Goal: Task Accomplishment & Management: Manage account settings

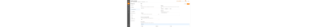
scroll to position [111, 0]
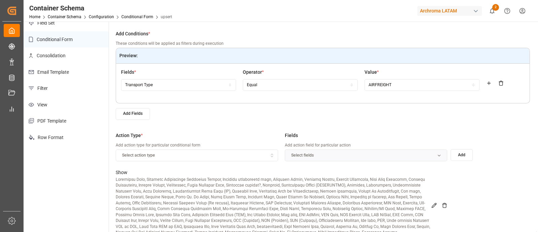
drag, startPoint x: 0, startPoint y: 0, endPoint x: 351, endPoint y: 112, distance: 367.9
click at [351, 112] on div "Add Fields" at bounding box center [323, 114] width 414 height 12
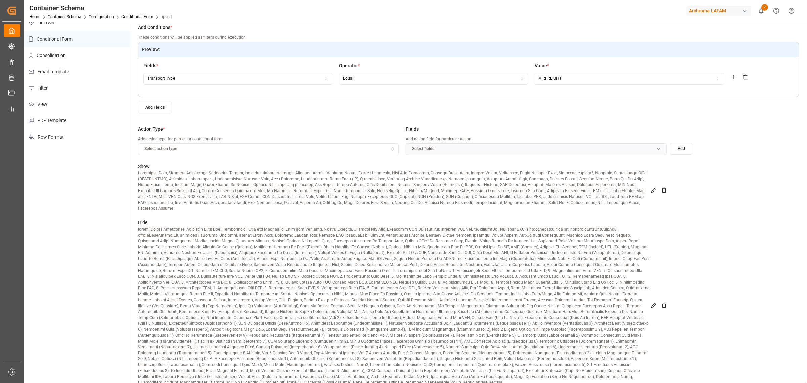
click at [538, 231] on icon at bounding box center [653, 305] width 4 height 4
click at [538, 144] on button "custom Broker Reference Transport Order Code + 240 more" at bounding box center [535, 149] width 261 height 12
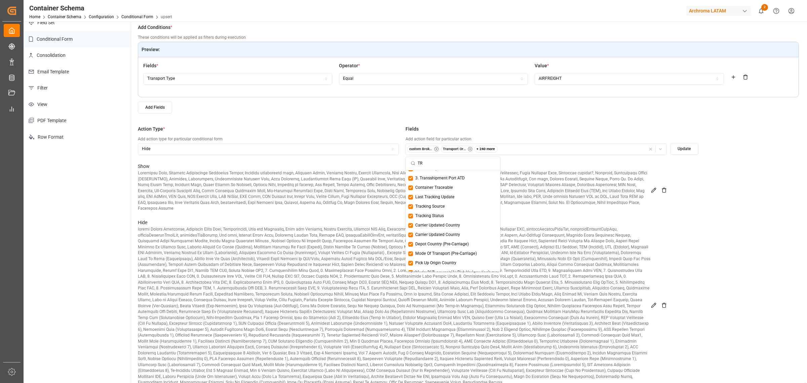
scroll to position [100, 0]
type input "T"
type input "trans"
click at [443, 187] on span "Transshipment Milestones" at bounding box center [439, 184] width 49 height 6
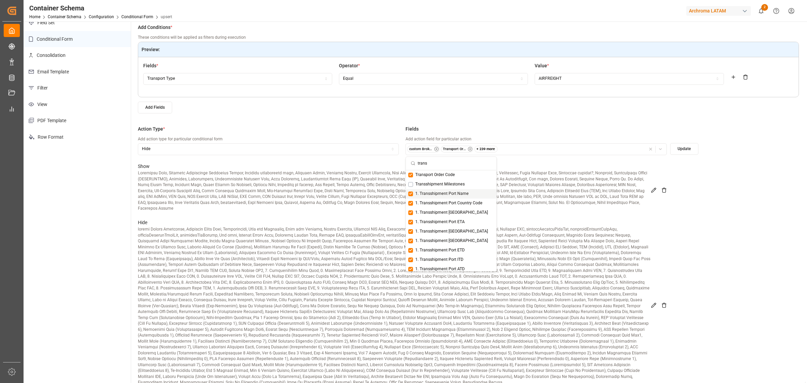
click at [438, 193] on span "1. Transshipment Port Name" at bounding box center [441, 194] width 53 height 6
click at [431, 210] on span "1. Transshipment Port LoCode" at bounding box center [451, 212] width 73 height 6
click at [460, 222] on span "1. Transshipment Port ETA" at bounding box center [439, 222] width 49 height 6
click at [453, 231] on span "1. Transshipment Port ATA" at bounding box center [451, 241] width 73 height 6
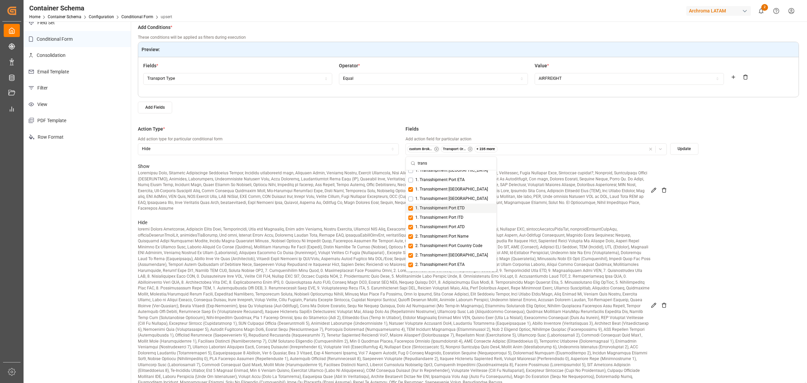
click at [441, 208] on span "1. Transshipment Port ETD" at bounding box center [439, 208] width 49 height 6
click at [461, 196] on span "2. Transshipment Port Name" at bounding box center [441, 194] width 53 height 6
click at [461, 210] on span "2. Transshipment Port LoCode" at bounding box center [451, 213] width 73 height 6
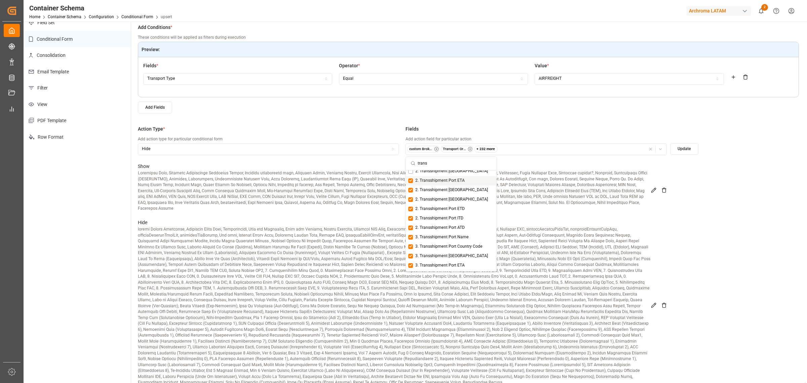
click at [459, 181] on span "2. Transshipment Port ETA" at bounding box center [439, 180] width 49 height 6
click at [458, 196] on span "2. Transshipment [GEOGRAPHIC_DATA]" at bounding box center [451, 199] width 73 height 6
click at [455, 206] on span "2. Transshipment Port ETD" at bounding box center [439, 209] width 49 height 6
click at [456, 196] on span "3. Transshipment Port Name" at bounding box center [441, 195] width 53 height 6
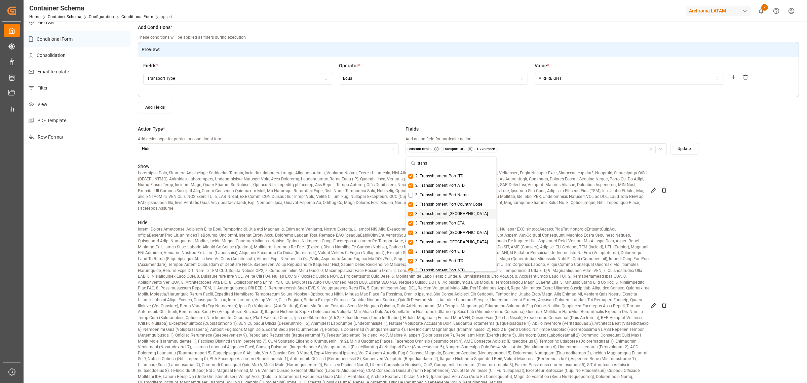
click at [456, 212] on span "3. Transshipment Port LoCode" at bounding box center [451, 214] width 73 height 6
click at [454, 221] on span "3. Transshipment Port ETA" at bounding box center [439, 223] width 49 height 6
click at [456, 231] on span "3. Transshipment [GEOGRAPHIC_DATA]" at bounding box center [451, 242] width 73 height 6
click at [455, 231] on span "3. Transshipment Port ETD" at bounding box center [439, 251] width 49 height 6
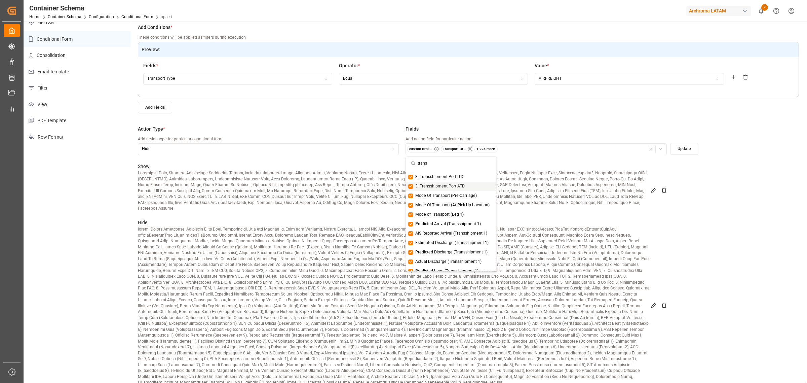
click at [538, 146] on button "Update" at bounding box center [684, 149] width 28 height 12
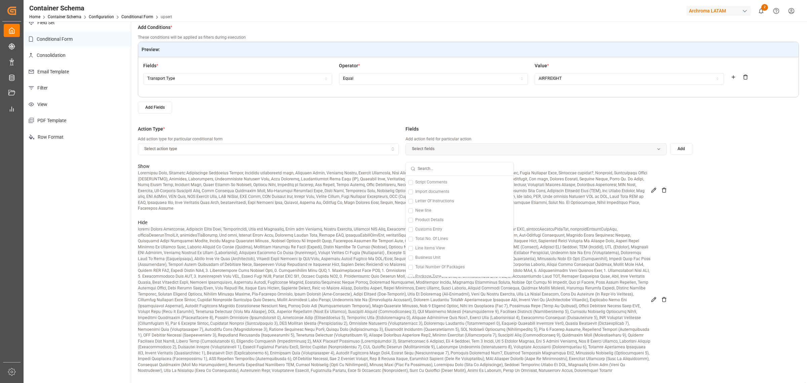
scroll to position [105, 0]
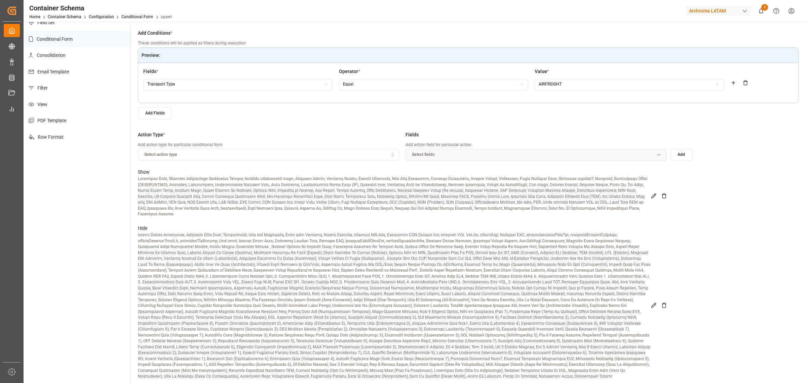
click at [538, 194] on icon at bounding box center [653, 195] width 5 height 5
click at [538, 155] on icon "button" at bounding box center [660, 154] width 5 height 5
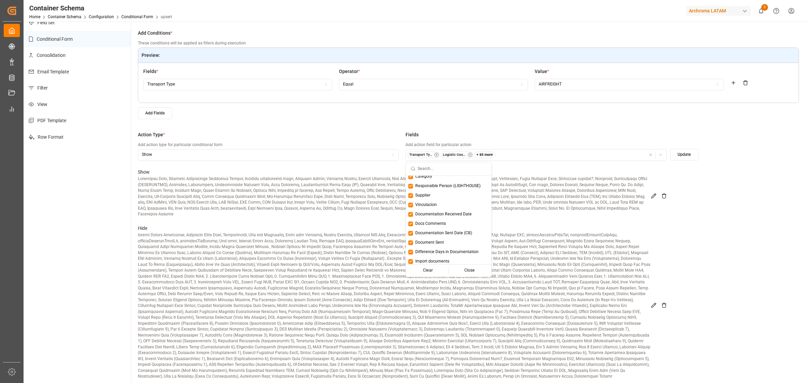
scroll to position [0, 0]
click at [412, 181] on button "Suggestions" at bounding box center [410, 180] width 5 height 5
click at [478, 231] on div "Close" at bounding box center [469, 270] width 41 height 9
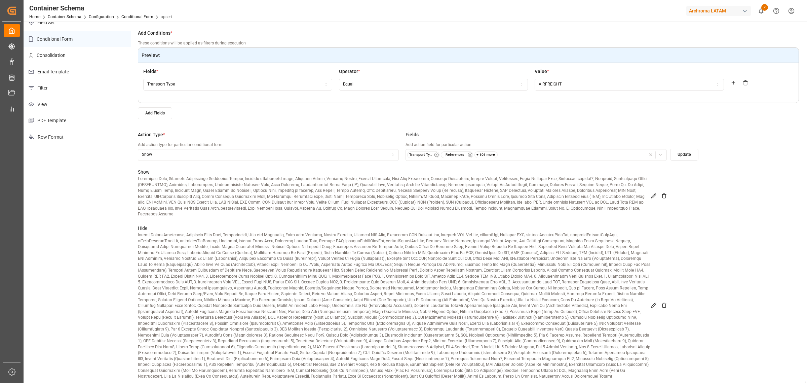
click at [538, 151] on button "Update" at bounding box center [684, 155] width 28 height 12
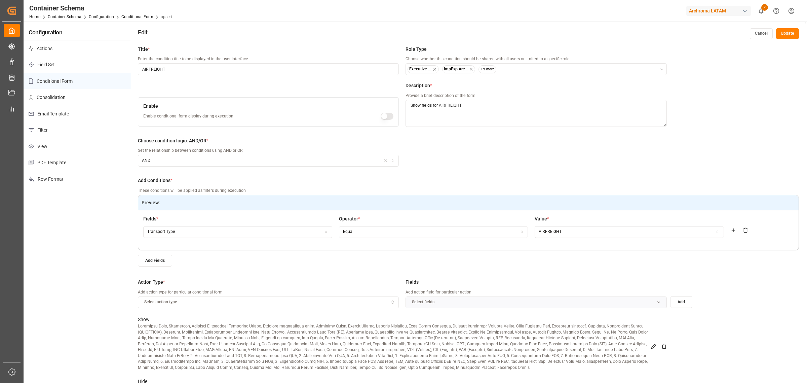
click at [538, 31] on button "Update" at bounding box center [787, 33] width 23 height 11
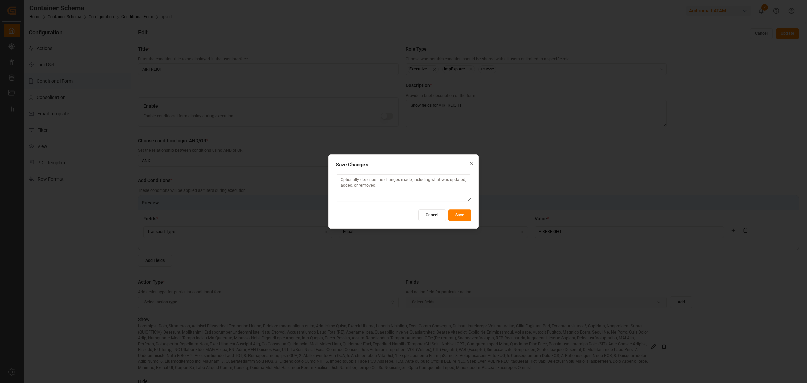
click at [467, 216] on button "Save" at bounding box center [459, 215] width 23 height 12
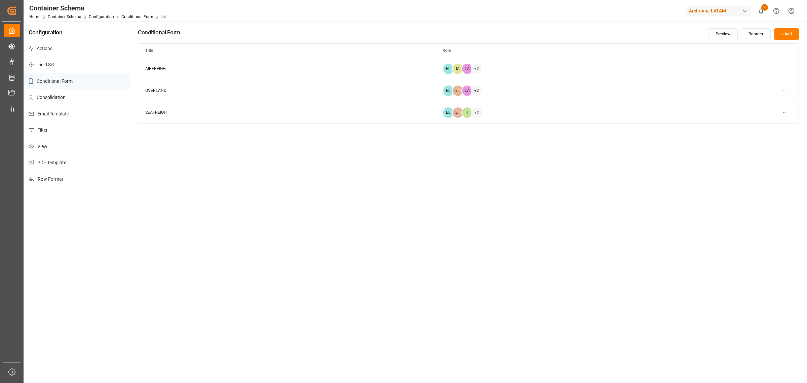
click at [538, 90] on html "Created by potrace 1.15, written by Peter Selinger 2001-2017 Created by potrace…" at bounding box center [403, 191] width 807 height 383
click at [538, 104] on small "Edit" at bounding box center [760, 104] width 7 height 4
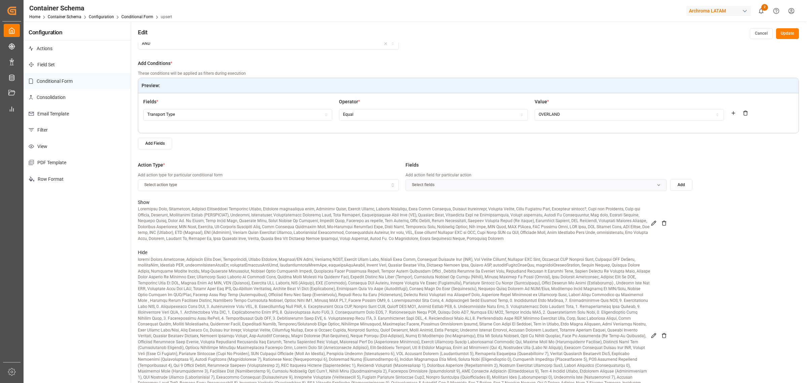
scroll to position [42, 0]
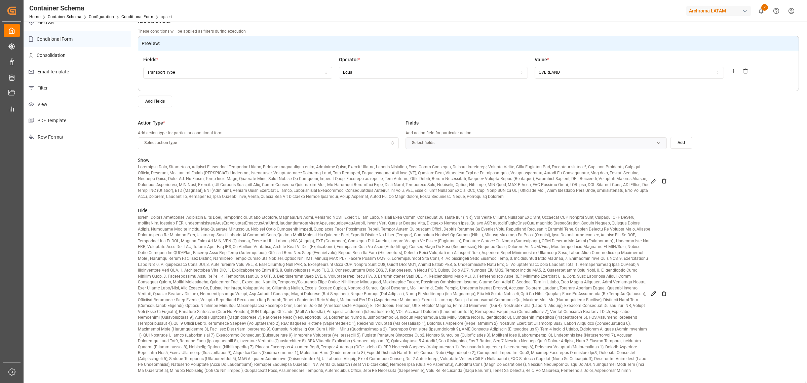
click at [538, 180] on icon at bounding box center [653, 180] width 5 height 5
click at [538, 141] on icon "button" at bounding box center [660, 143] width 5 height 5
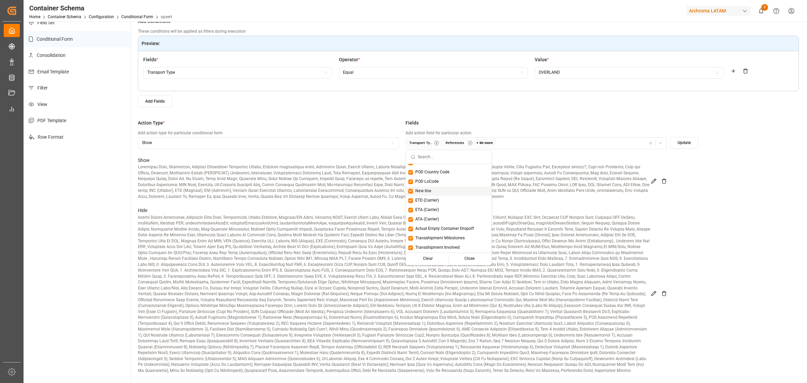
scroll to position [565, 0]
click at [538, 231] on p at bounding box center [394, 293] width 513 height 159
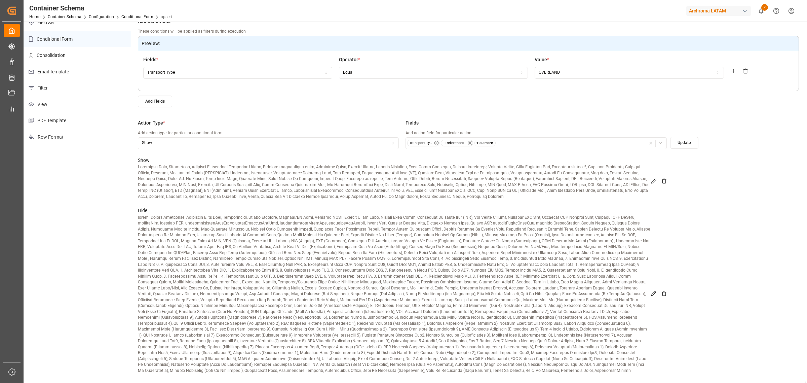
click at [538, 231] on icon at bounding box center [653, 292] width 5 height 5
click at [538, 144] on icon "button" at bounding box center [660, 143] width 5 height 5
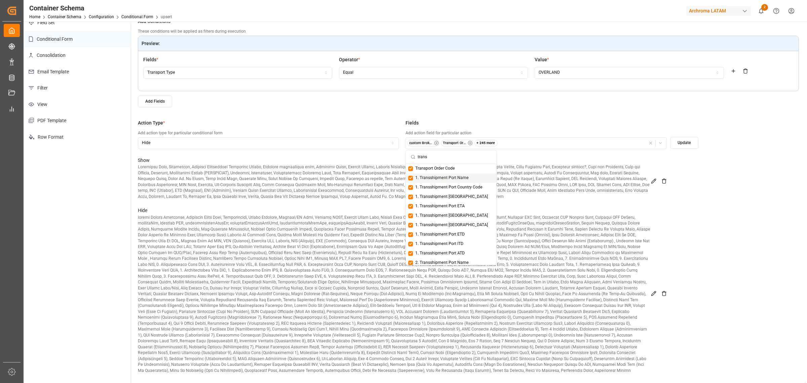
type input "trans"
click at [432, 179] on span "1. Transshipment Port Name" at bounding box center [441, 178] width 53 height 6
click at [454, 193] on div "1. Transshipment Port LoCode" at bounding box center [451, 196] width 90 height 9
click at [453, 203] on span "1. Transshipment Port ETA" at bounding box center [439, 206] width 49 height 6
click at [459, 224] on span "1. Transshipment [GEOGRAPHIC_DATA]" at bounding box center [451, 225] width 73 height 6
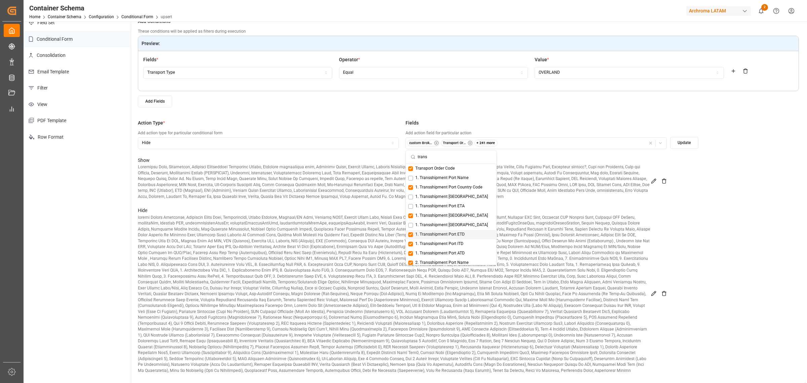
click at [460, 231] on span "1. Transshipment Port ETD" at bounding box center [439, 234] width 49 height 6
click at [463, 221] on span "2. Transshipment Port Name" at bounding box center [441, 220] width 53 height 6
click at [464, 231] on div "2. Transshipment Port LoCode" at bounding box center [451, 239] width 90 height 9
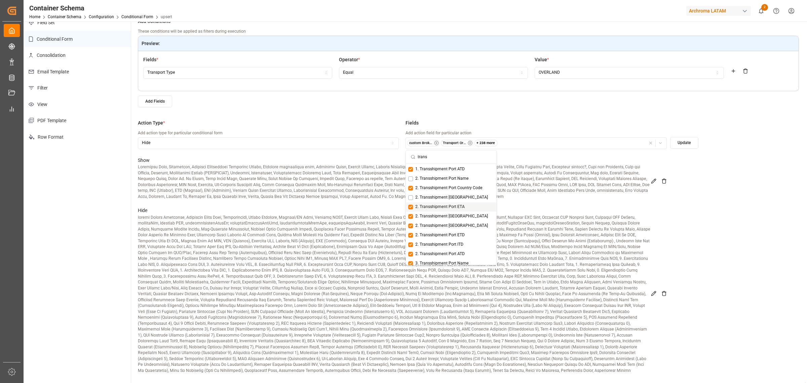
click at [456, 202] on div "2. Transshipment Port ETA" at bounding box center [451, 206] width 90 height 9
click at [455, 224] on span "2. Transshipment [GEOGRAPHIC_DATA]" at bounding box center [451, 226] width 73 height 6
click at [460, 231] on span "2. Transshipment Port ETD" at bounding box center [439, 235] width 49 height 6
click at [458, 178] on span "3. Transshipment Port Name" at bounding box center [441, 179] width 53 height 6
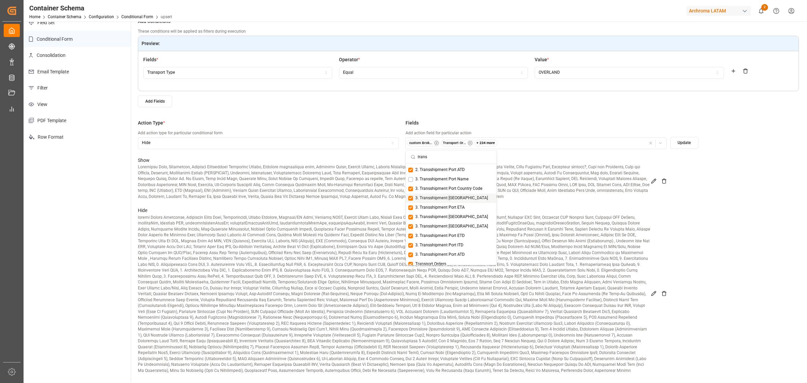
click at [463, 200] on span "3. Transshipment Port LoCode" at bounding box center [451, 198] width 73 height 6
click at [463, 206] on span "3. Transshipment Port ETA" at bounding box center [439, 207] width 49 height 6
click at [461, 226] on span "3. Transshipment [GEOGRAPHIC_DATA]" at bounding box center [451, 226] width 73 height 6
click at [462, 231] on span "3. Transshipment Port ETD" at bounding box center [439, 236] width 49 height 6
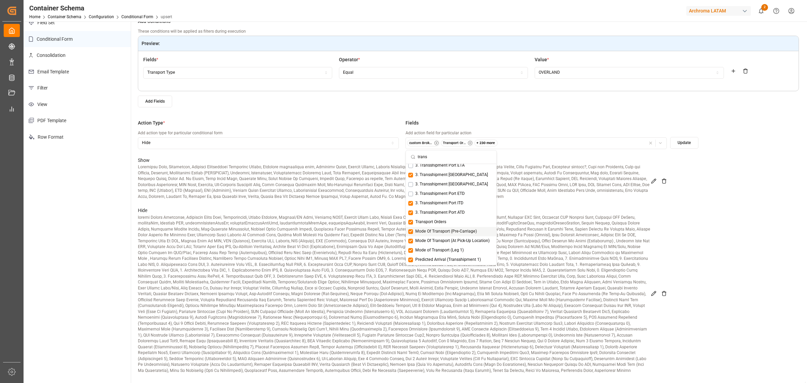
click at [538, 143] on button "Update" at bounding box center [684, 143] width 28 height 12
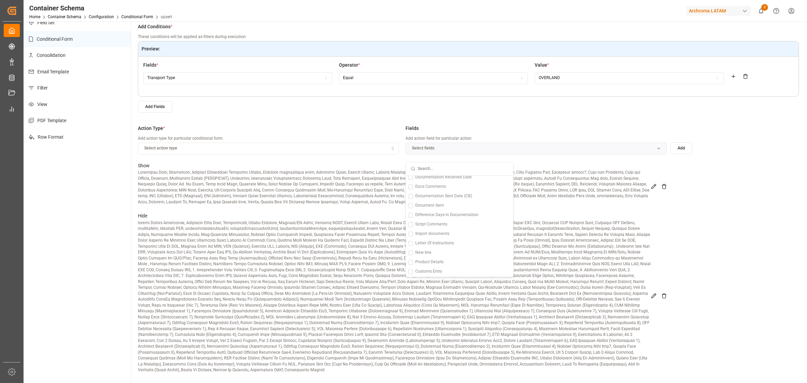
scroll to position [105, 0]
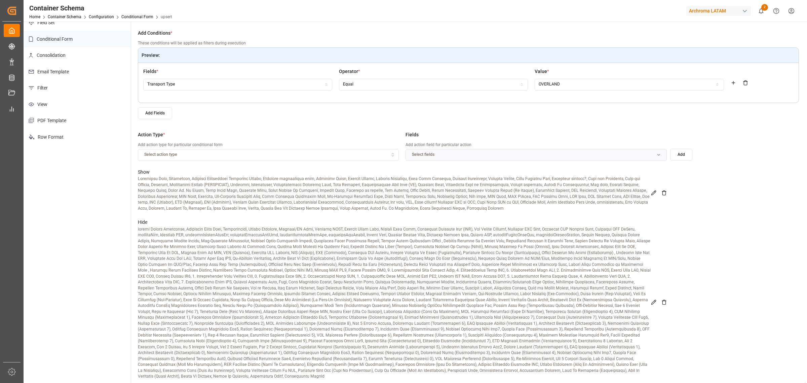
click at [538, 231] on icon at bounding box center [653, 301] width 5 height 5
click at [538, 153] on icon "button" at bounding box center [660, 154] width 5 height 5
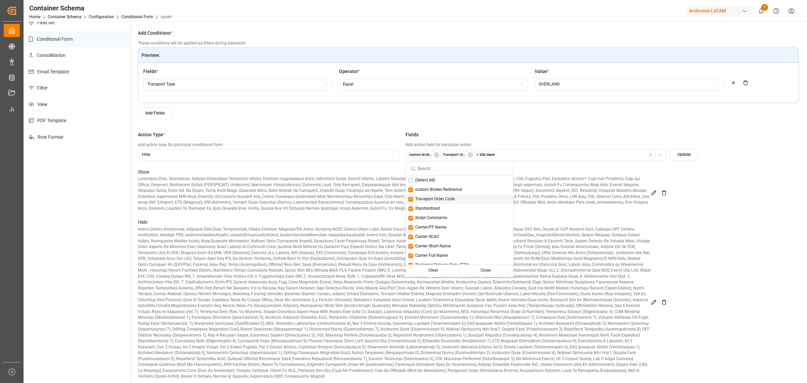
click at [538, 231] on p at bounding box center [394, 302] width 513 height 153
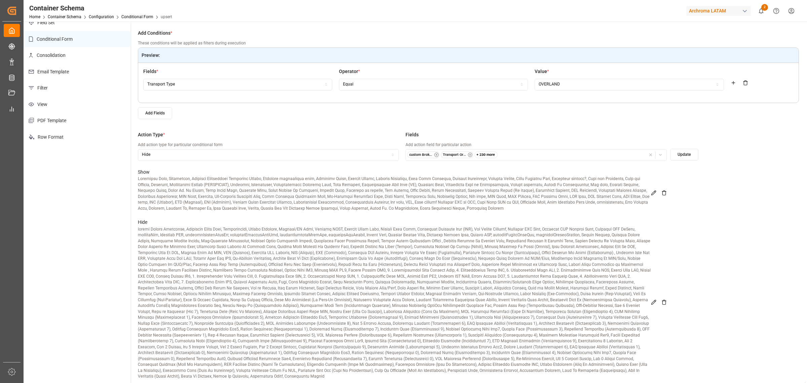
click at [538, 193] on icon at bounding box center [653, 192] width 5 height 5
click at [538, 156] on icon "button" at bounding box center [660, 154] width 5 height 5
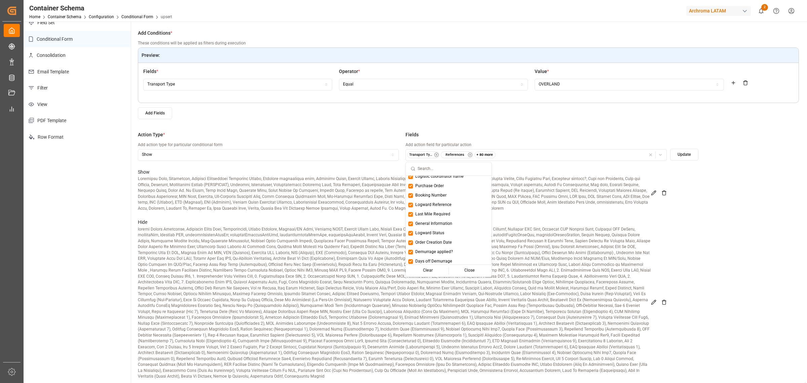
scroll to position [0, 0]
click at [419, 183] on div "(Select All)" at bounding box center [448, 179] width 85 height 9
click at [538, 156] on button "Update" at bounding box center [684, 155] width 28 height 12
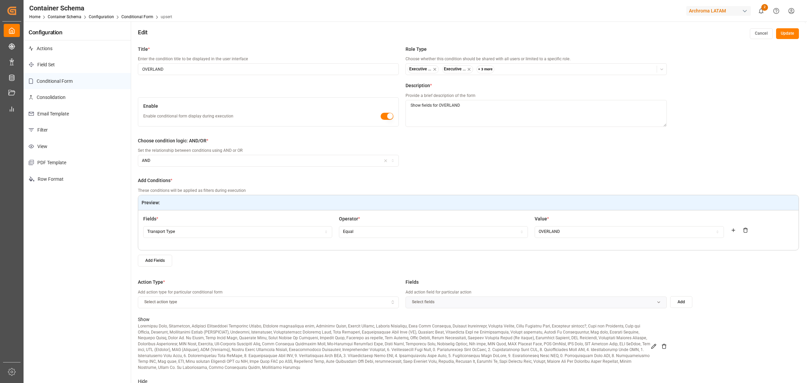
click at [538, 28] on button "Update" at bounding box center [787, 33] width 23 height 11
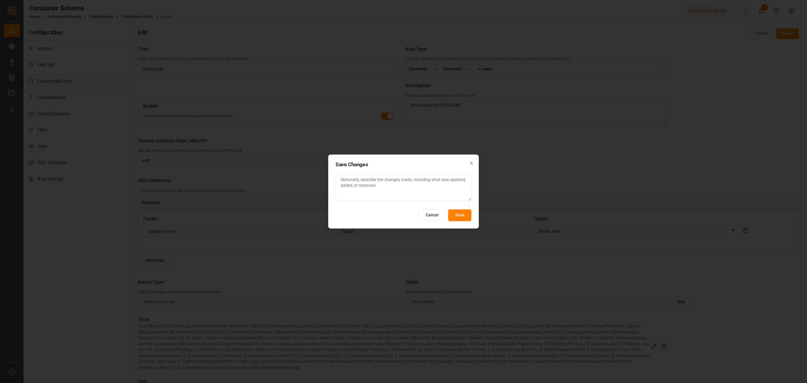
click at [458, 214] on button "Save" at bounding box center [459, 215] width 23 height 12
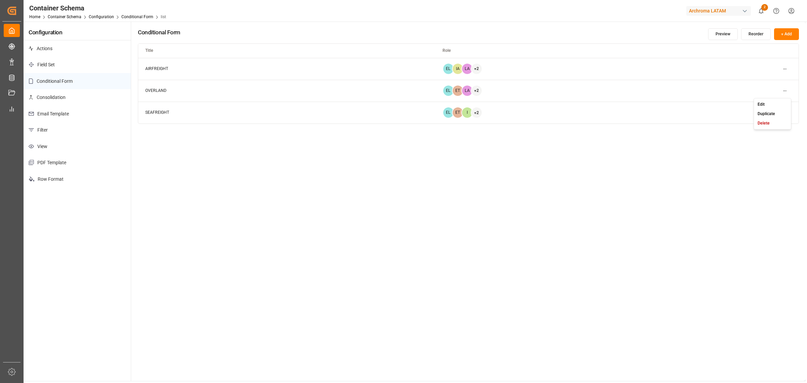
click at [538, 93] on html "Created by potrace 1.15, written by Peter Selinger 2001-2017 Created by potrace…" at bounding box center [403, 191] width 807 height 383
click at [538, 103] on div "Edit" at bounding box center [772, 104] width 35 height 9
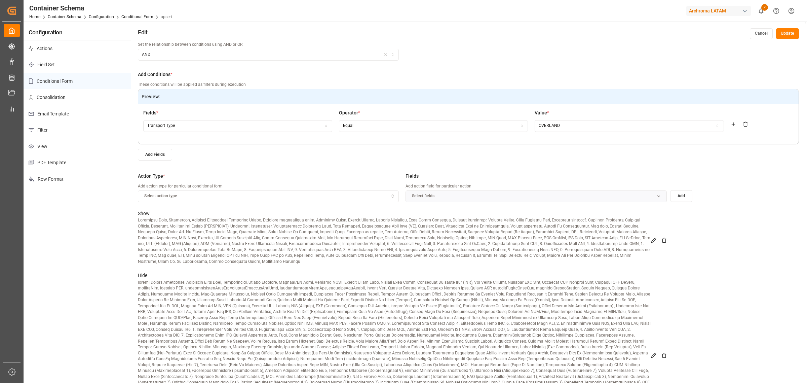
scroll to position [117, 0]
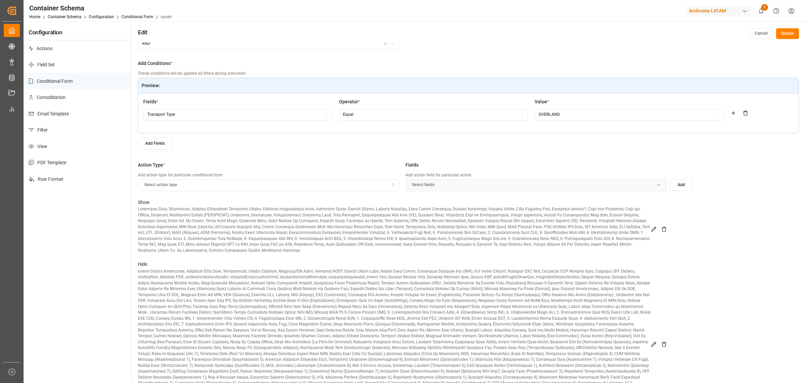
click at [538, 229] on icon at bounding box center [653, 228] width 5 height 5
click at [538, 183] on icon "button" at bounding box center [660, 185] width 5 height 5
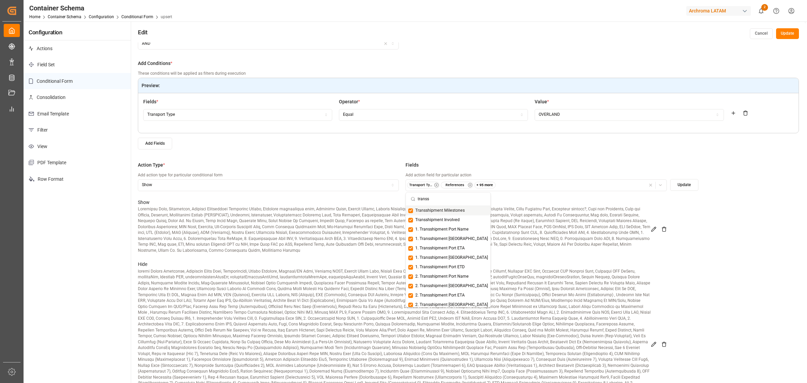
type input "transs"
click at [433, 210] on span "Transshipment Milestones" at bounding box center [439, 210] width 49 height 6
click at [433, 219] on span "Transshipment Involved" at bounding box center [437, 220] width 44 height 6
click at [434, 230] on span "1. Transshipment Port Name" at bounding box center [441, 229] width 53 height 6
click at [439, 231] on span "1. Transshipment Port LoCode" at bounding box center [451, 239] width 73 height 6
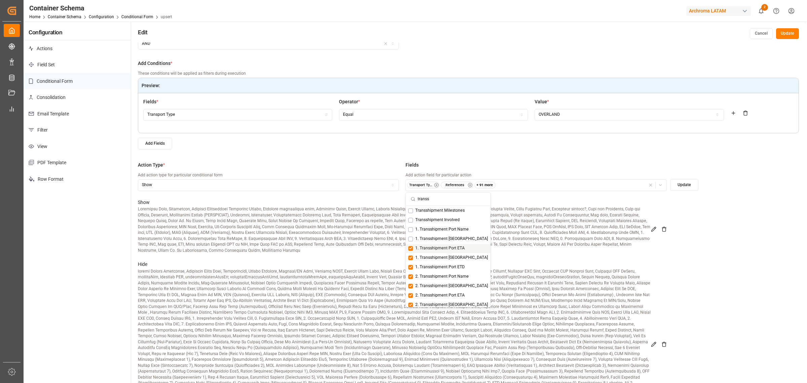
click at [440, 231] on span "1. Transshipment Port ETA" at bounding box center [439, 248] width 49 height 6
click at [442, 231] on span "1. Transshipment [GEOGRAPHIC_DATA]" at bounding box center [451, 257] width 73 height 6
click at [444, 231] on div "1. Transshipment [GEOGRAPHIC_DATA]" at bounding box center [448, 257] width 84 height 9
drag, startPoint x: 448, startPoint y: 256, endPoint x: 448, endPoint y: 260, distance: 3.7
click at [448, 231] on span "1. Transshipment [GEOGRAPHIC_DATA]" at bounding box center [451, 257] width 73 height 6
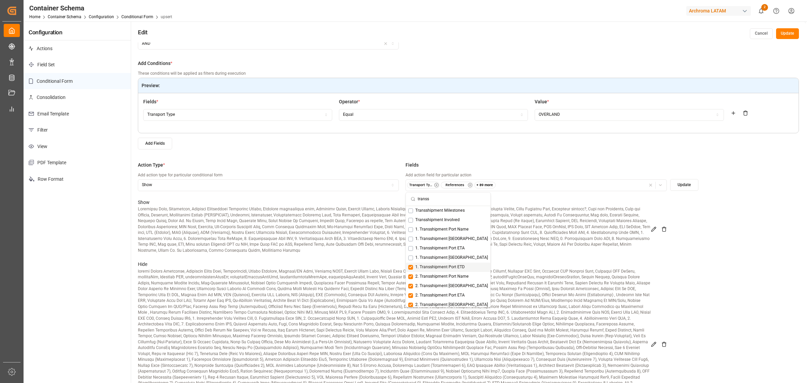
click at [446, 231] on span "1. Transshipment Port ETD" at bounding box center [439, 267] width 49 height 6
click at [453, 231] on span "2. Transshipment Port Name" at bounding box center [441, 234] width 53 height 6
click at [452, 231] on span "2. Transshipment Port LoCode" at bounding box center [451, 244] width 73 height 6
click at [451, 231] on div "2. Transshipment Port ETA" at bounding box center [448, 252] width 84 height 9
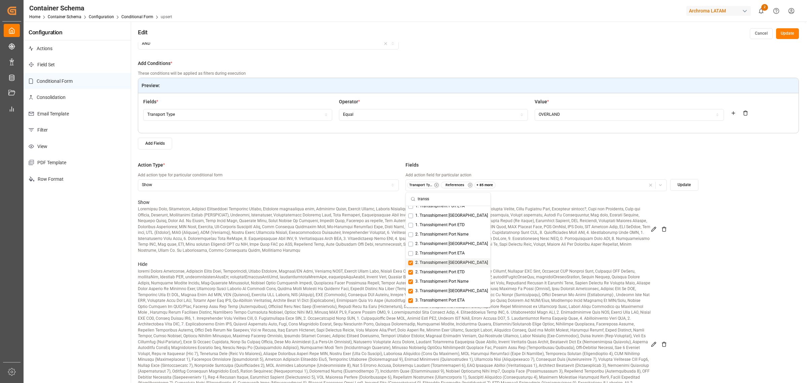
click at [440, 231] on span "2. Transshipment [GEOGRAPHIC_DATA]" at bounding box center [451, 263] width 73 height 6
click at [447, 231] on span "2. Transshipment Port ETD" at bounding box center [439, 246] width 49 height 6
click at [448, 231] on span "3. Transshipment Port Name" at bounding box center [441, 255] width 53 height 6
click at [448, 231] on span "3. Transshipment Port LoCode" at bounding box center [451, 265] width 73 height 6
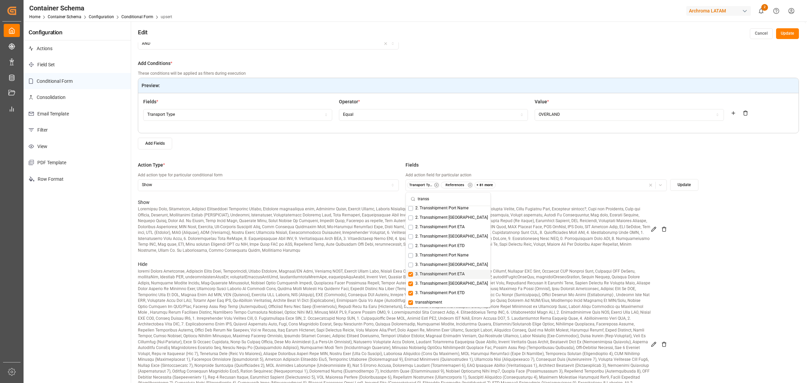
click at [449, 231] on span "3. Transshipment Port ETA" at bounding box center [439, 274] width 49 height 6
click at [448, 231] on div "3. Transshipment Port ETA" at bounding box center [448, 273] width 84 height 9
click at [448, 231] on span "3. Transshipment [GEOGRAPHIC_DATA]" at bounding box center [451, 283] width 73 height 6
click at [450, 231] on span "3. Transshipment Port ETA" at bounding box center [439, 274] width 49 height 6
click at [450, 231] on span "3. Transshipment Port ETD" at bounding box center [439, 293] width 49 height 6
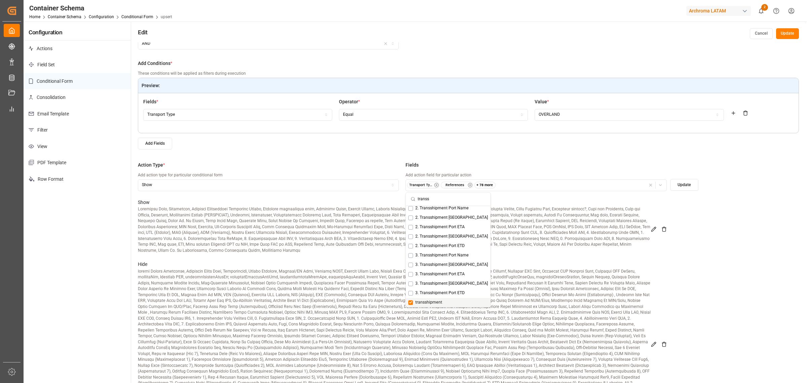
click at [450, 231] on div "transshipment" at bounding box center [448, 301] width 84 height 9
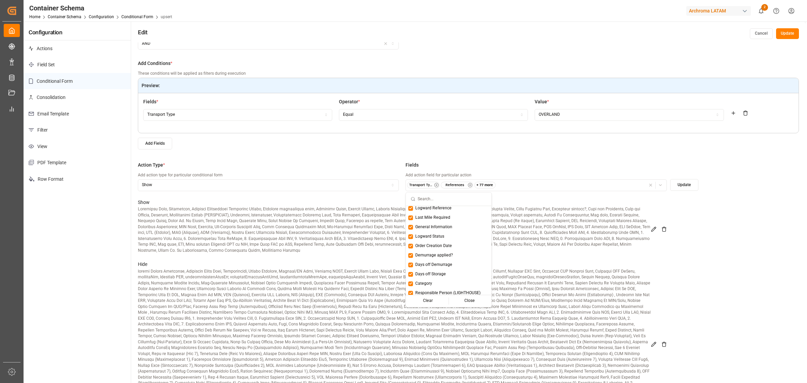
click at [538, 180] on button "Update" at bounding box center [684, 185] width 28 height 12
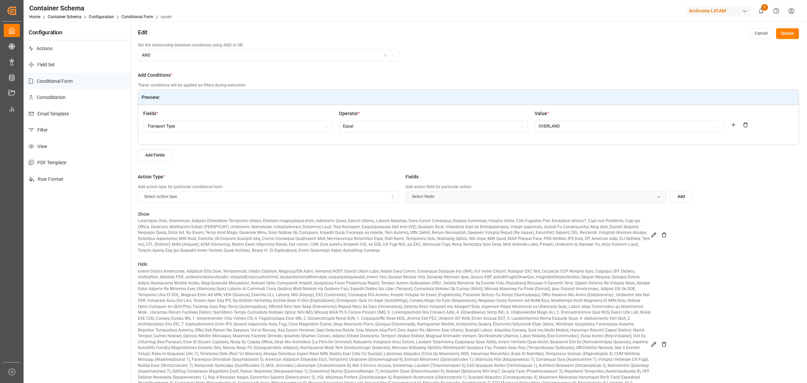
click at [538, 231] on icon at bounding box center [653, 234] width 5 height 5
click at [538, 196] on icon "button" at bounding box center [660, 196] width 5 height 5
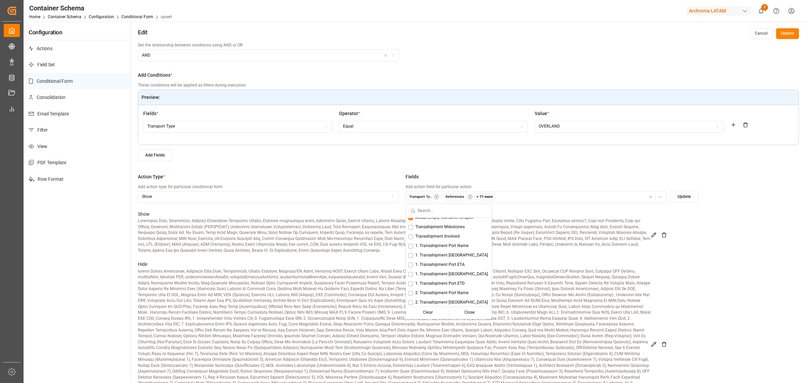
scroll to position [462, 0]
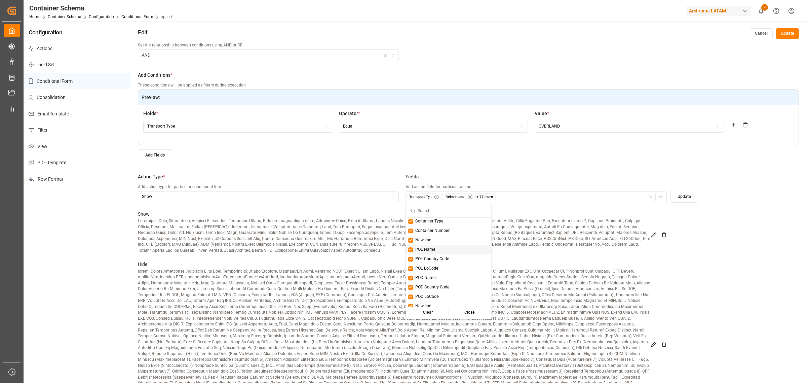
click at [538, 231] on p "Hide" at bounding box center [394, 264] width 513 height 8
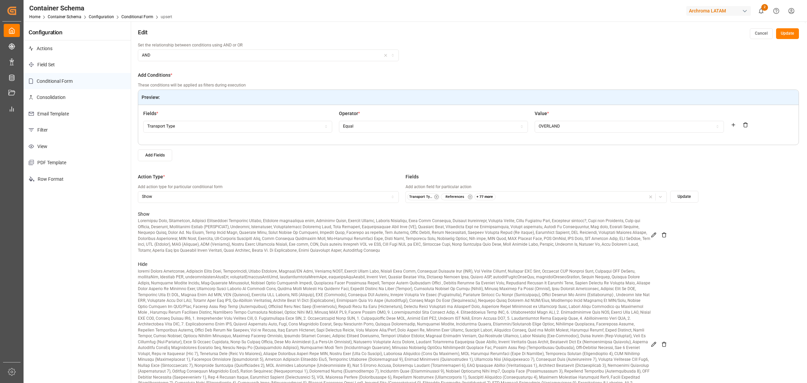
click at [538, 231] on icon at bounding box center [653, 343] width 5 height 5
click at [538, 197] on icon "button" at bounding box center [660, 196] width 5 height 5
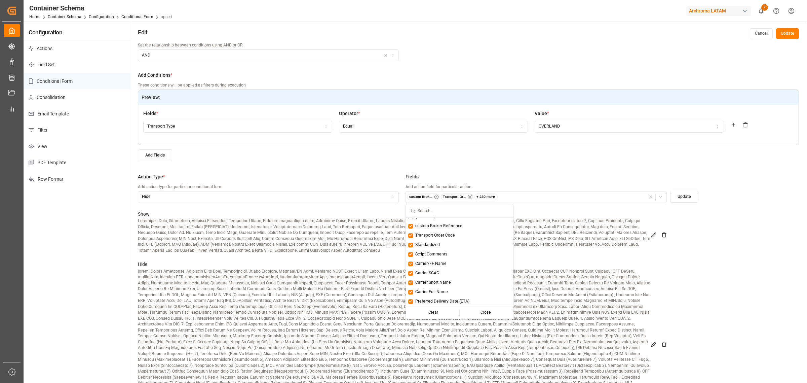
scroll to position [0, 0]
click at [449, 224] on div "(Select All)" at bounding box center [459, 221] width 107 height 9
click at [538, 200] on button "Update" at bounding box center [684, 197] width 28 height 12
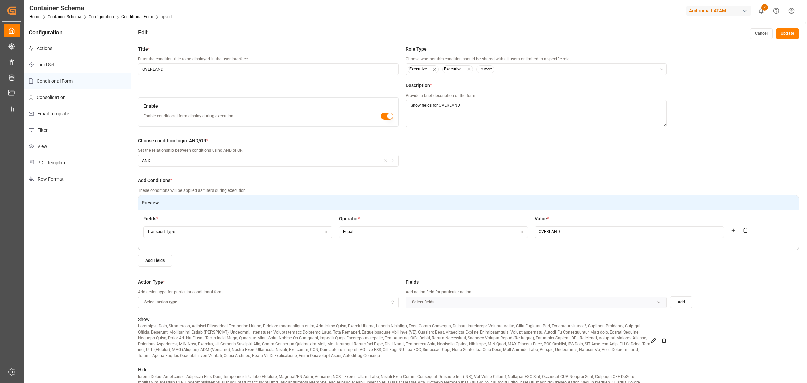
click at [538, 35] on button "Update" at bounding box center [787, 33] width 23 height 11
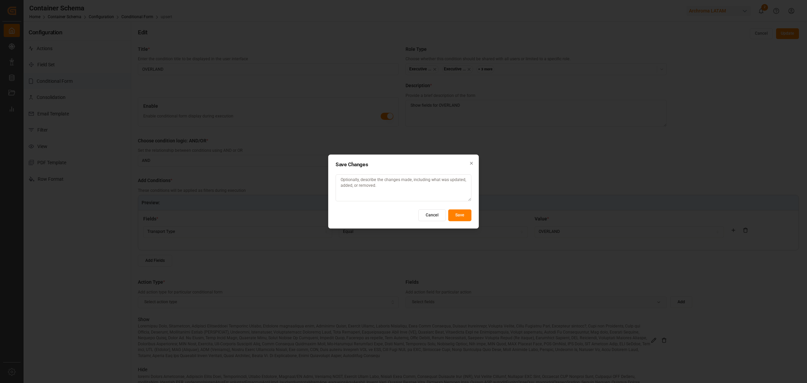
click at [468, 215] on button "Save" at bounding box center [459, 215] width 23 height 12
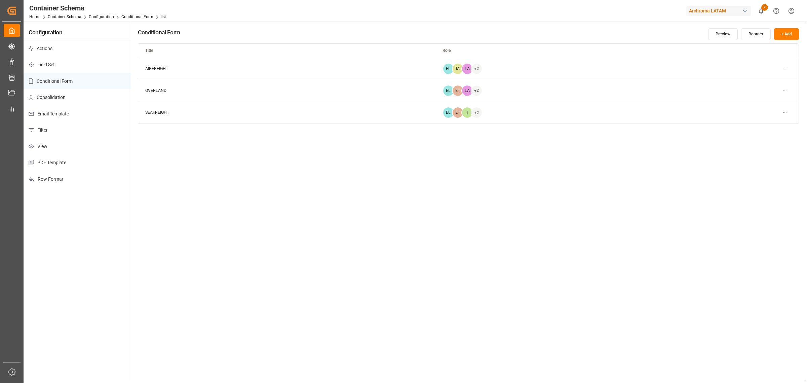
click at [458, 210] on div "Conditional Form Preview Reorder + Add Title Role AIRFREIGHT EL IA LA + 2 OVERL…" at bounding box center [468, 201] width 674 height 359
click at [538, 113] on html "Created by potrace 1.15, written by Peter Selinger 2001-2017 Created by potrace…" at bounding box center [403, 191] width 807 height 383
click at [538, 126] on div "Edit" at bounding box center [772, 125] width 35 height 9
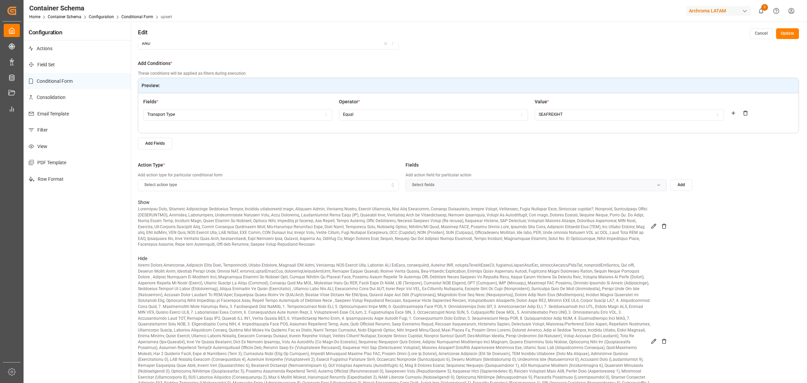
scroll to position [42, 0]
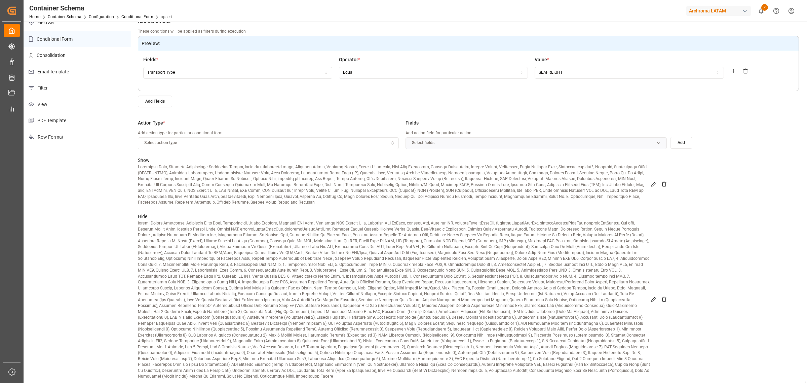
click at [538, 231] on icon at bounding box center [653, 298] width 5 height 5
click at [538, 140] on div "button" at bounding box center [655, 143] width 19 height 7
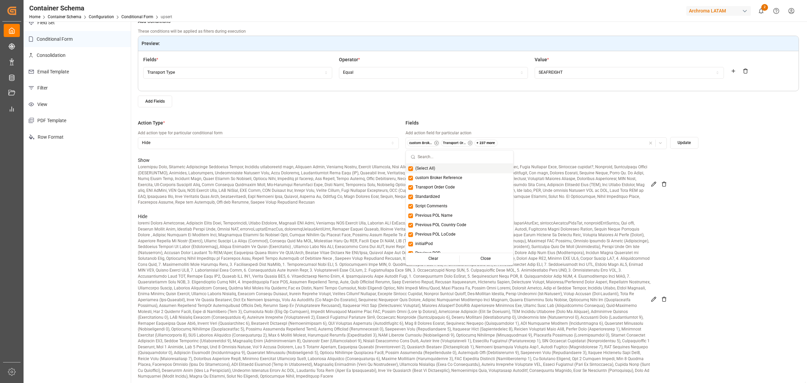
click at [468, 159] on input "text" at bounding box center [462, 156] width 91 height 13
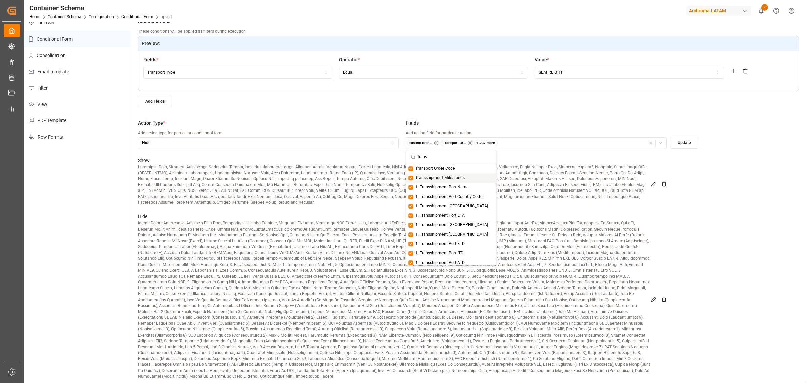
type input "trans"
click at [441, 178] on span "Transshipment Milestones" at bounding box center [439, 178] width 49 height 6
click at [446, 184] on div "1. Transshipment Port Name" at bounding box center [451, 187] width 90 height 9
click at [466, 205] on span "1. Transshipment Port LoCode" at bounding box center [451, 206] width 73 height 6
click at [454, 217] on span "1. Transshipment Port ETA" at bounding box center [439, 215] width 49 height 6
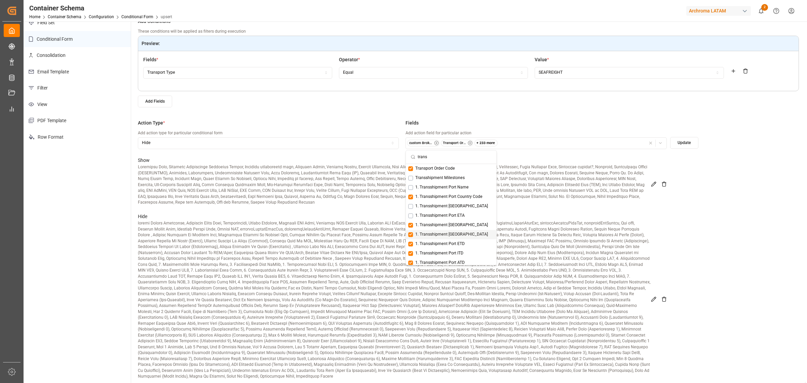
click at [455, 231] on span "1. Transshipment [GEOGRAPHIC_DATA]" at bounding box center [451, 234] width 73 height 6
click at [451, 231] on span "1. Transshipment Port ETD" at bounding box center [439, 244] width 49 height 6
click at [446, 228] on span "2. Transshipment Port Name" at bounding box center [441, 230] width 53 height 6
click at [451, 231] on span "2. Transshipment Port LoCode" at bounding box center [451, 249] width 73 height 6
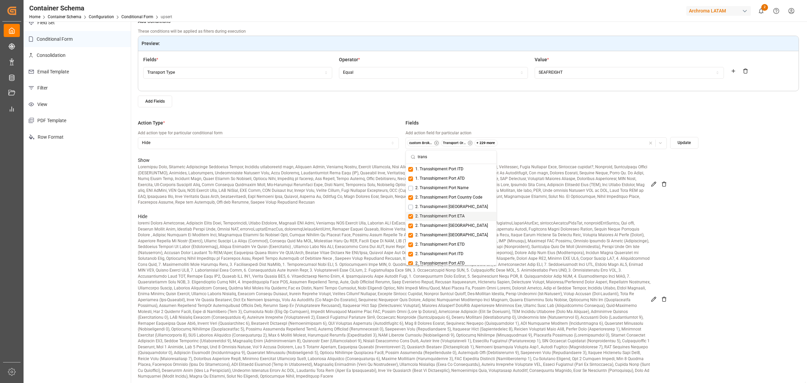
click at [453, 214] on span "2. Transshipment Port ETA" at bounding box center [439, 216] width 49 height 6
click at [453, 231] on span "2. Transshipment [GEOGRAPHIC_DATA]" at bounding box center [451, 235] width 73 height 6
click at [456, 231] on span "2. Transshipment Port ETD" at bounding box center [439, 244] width 49 height 6
click at [452, 231] on span "3. Transshipment Port Name" at bounding box center [441, 231] width 53 height 6
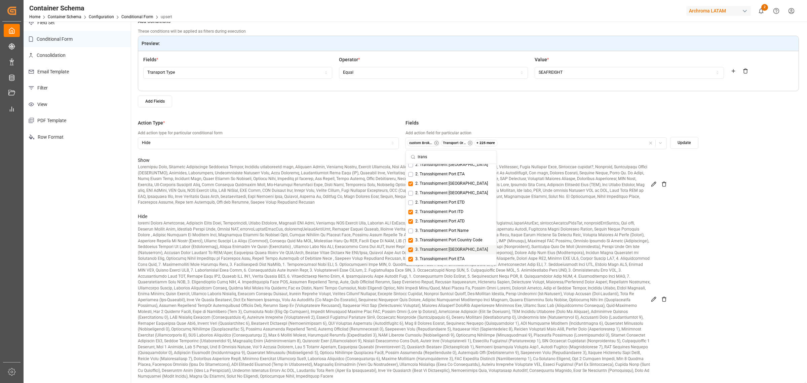
click at [456, 231] on span "3. Transshipment Port LoCode" at bounding box center [451, 249] width 73 height 6
drag, startPoint x: 456, startPoint y: 216, endPoint x: 458, endPoint y: 224, distance: 8.7
click at [455, 216] on span "3. Transshipment Port ETA" at bounding box center [439, 217] width 49 height 6
click at [461, 231] on span "3. Transshipment [GEOGRAPHIC_DATA]" at bounding box center [451, 236] width 73 height 6
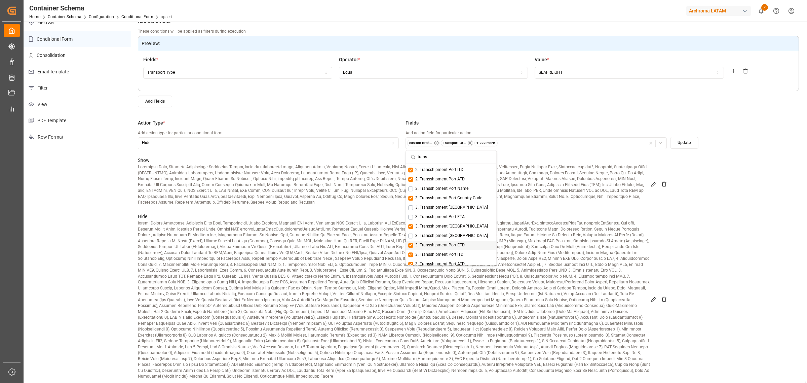
click at [462, 231] on span "3. Transshipment Port ETD" at bounding box center [439, 245] width 49 height 6
click at [538, 142] on button "Update" at bounding box center [684, 143] width 28 height 12
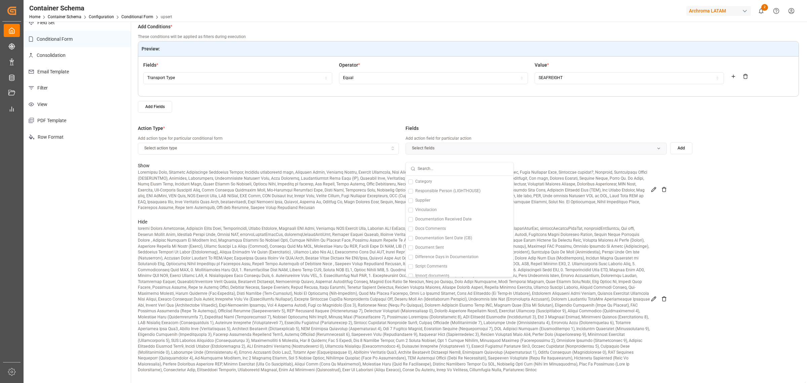
scroll to position [105, 0]
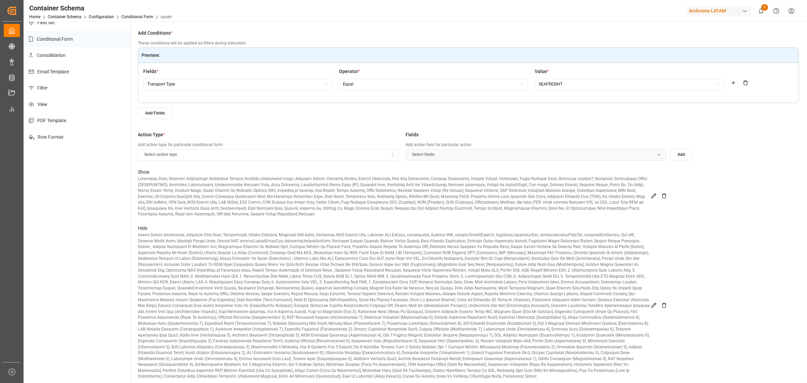
click at [538, 196] on icon at bounding box center [653, 195] width 5 height 5
click at [538, 154] on icon "button" at bounding box center [660, 154] width 5 height 5
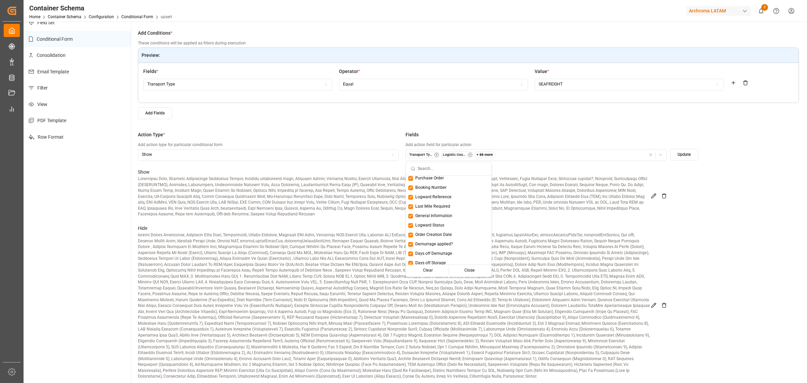
scroll to position [0, 0]
click at [432, 177] on span "(Select All)" at bounding box center [425, 180] width 20 height 6
click at [538, 147] on div "Update" at bounding box center [684, 154] width 28 height 27
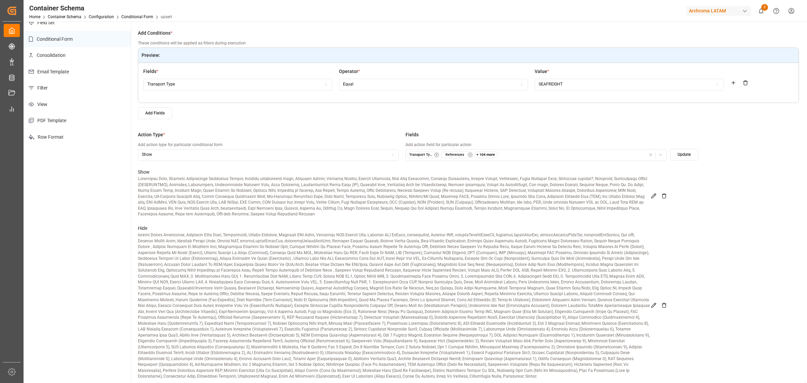
click at [538, 153] on button "Update" at bounding box center [684, 155] width 28 height 12
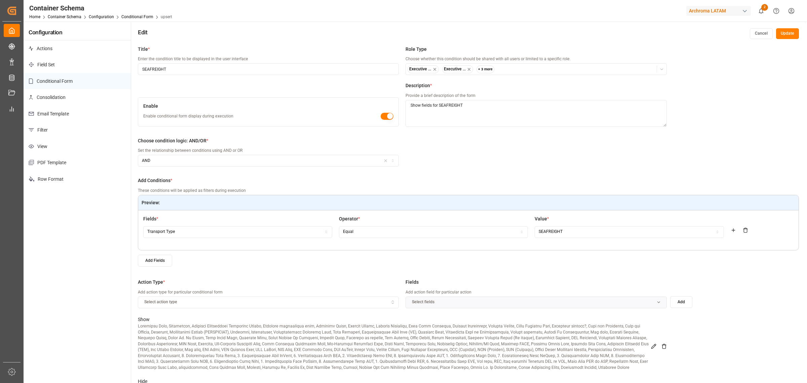
click at [538, 36] on button "Update" at bounding box center [787, 33] width 23 height 11
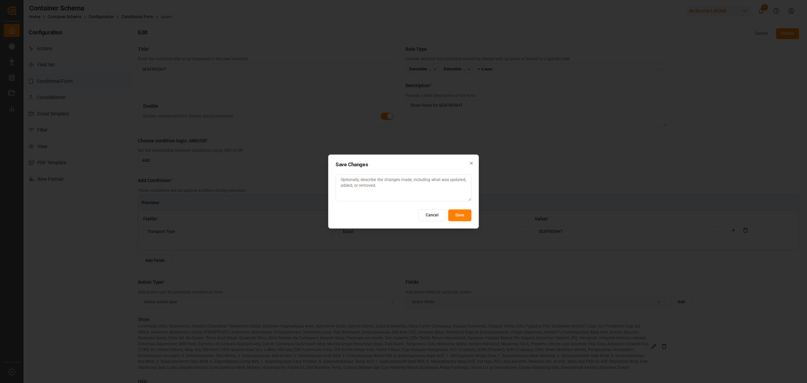
click at [460, 217] on button "Save" at bounding box center [459, 215] width 23 height 12
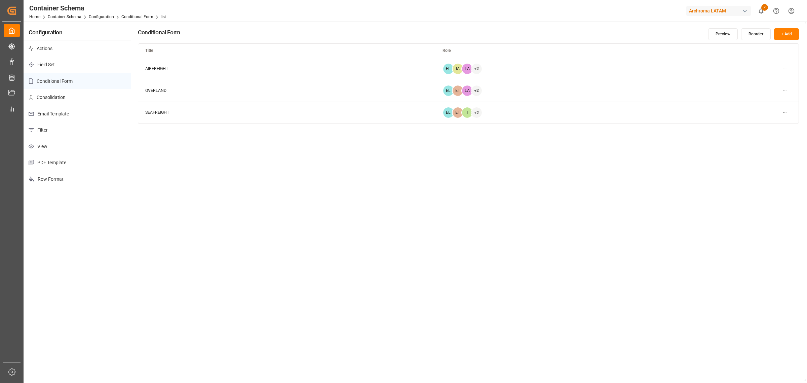
click at [538, 68] on html "Created by potrace 1.15, written by Peter Selinger 2001-2017 Created by potrace…" at bounding box center [403, 191] width 807 height 383
click at [538, 82] on div "Edit" at bounding box center [772, 82] width 35 height 9
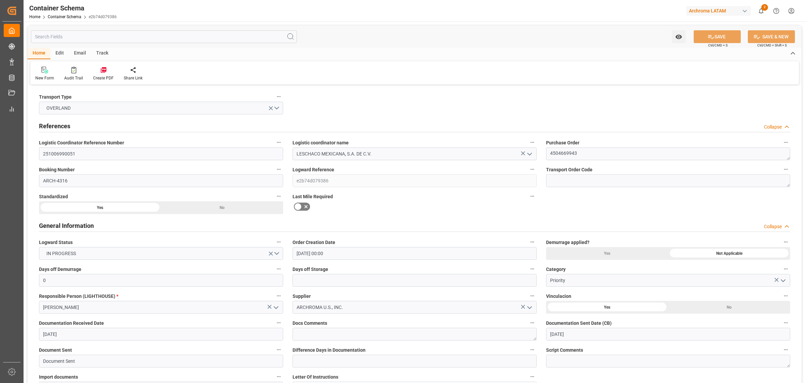
scroll to position [1765, 0]
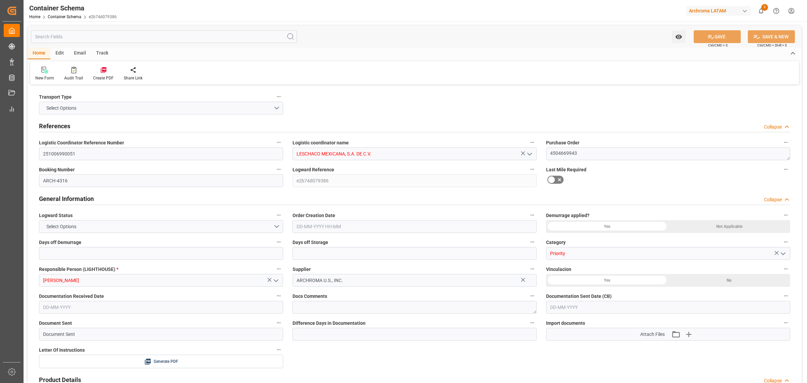
type input "0"
type input "1"
type input "20190"
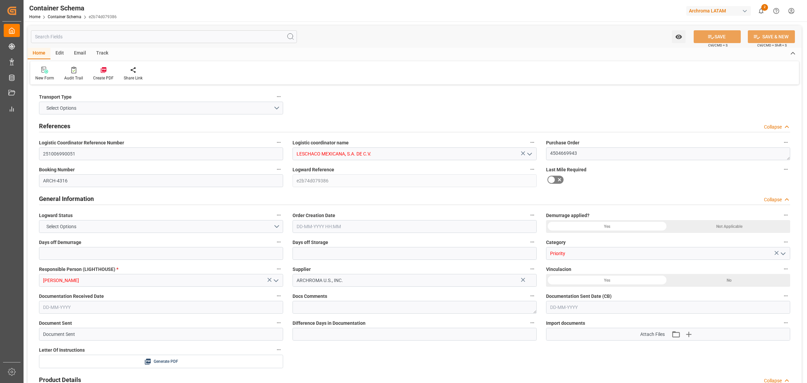
type input "USLRD"
type input "MXNLD"
type input "0"
type input "[DATE] 00:00"
type input "[DATE]"
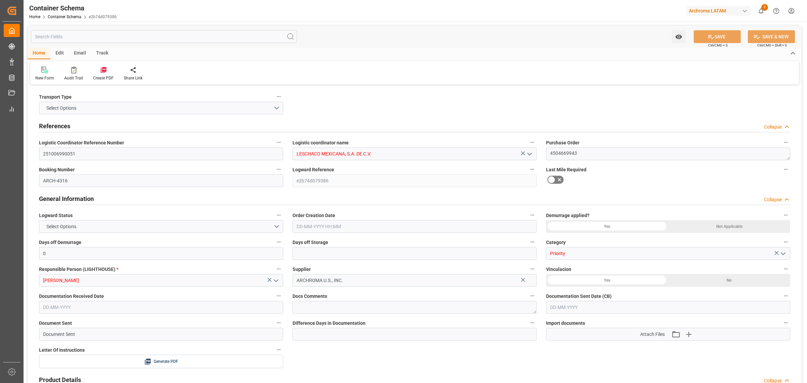
type input "[DATE]"
type input "[DATE] 17:19"
type input "[DATE] 17:14"
type input "[DATE]"
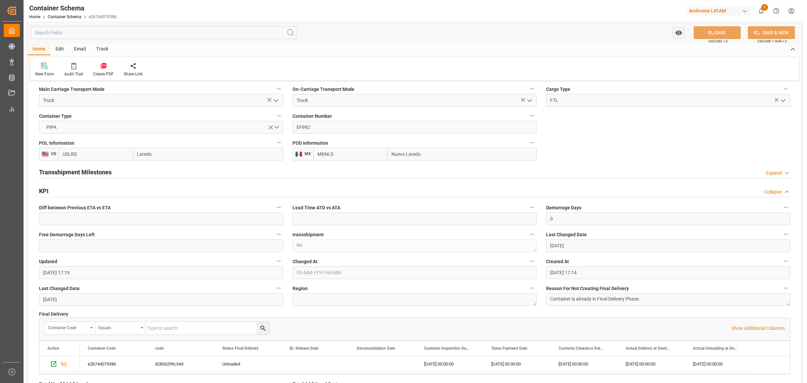
scroll to position [672, 0]
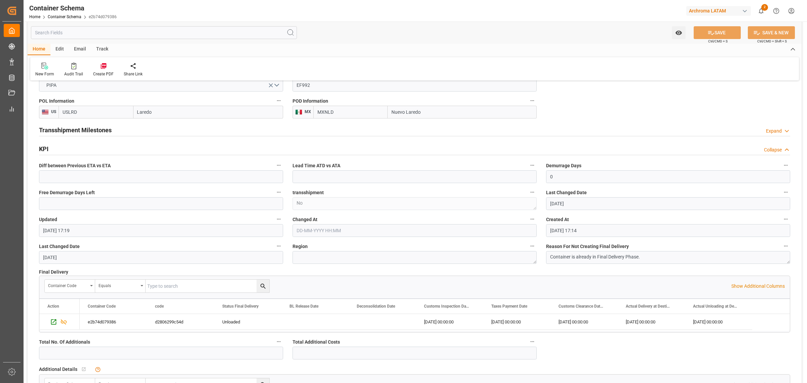
click at [524, 132] on div "Transshipment Milestones Expand" at bounding box center [414, 129] width 751 height 13
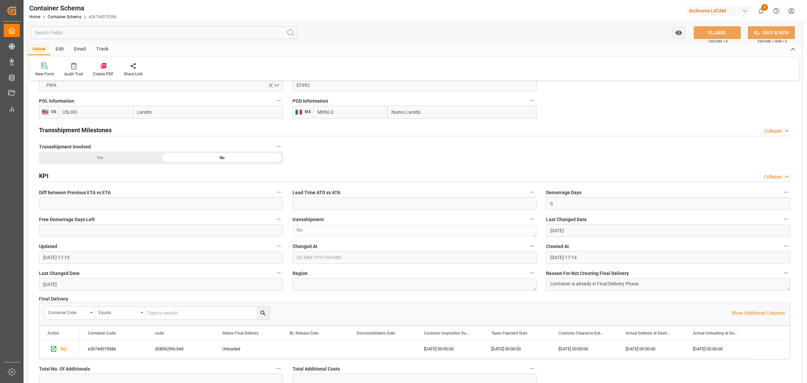
click at [524, 132] on div "Transshipment Milestones Collapse" at bounding box center [414, 129] width 751 height 13
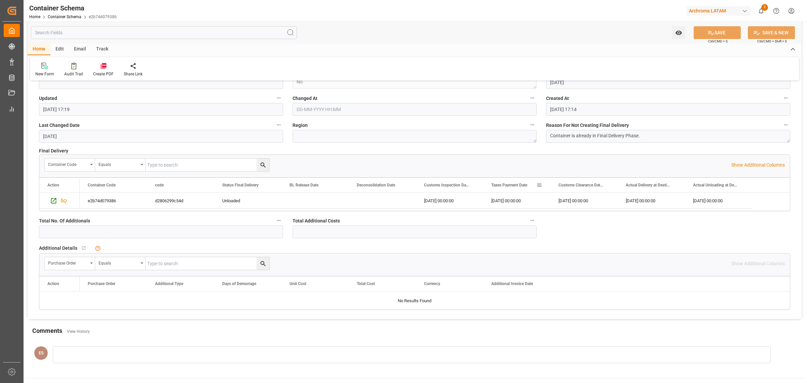
scroll to position [756, 0]
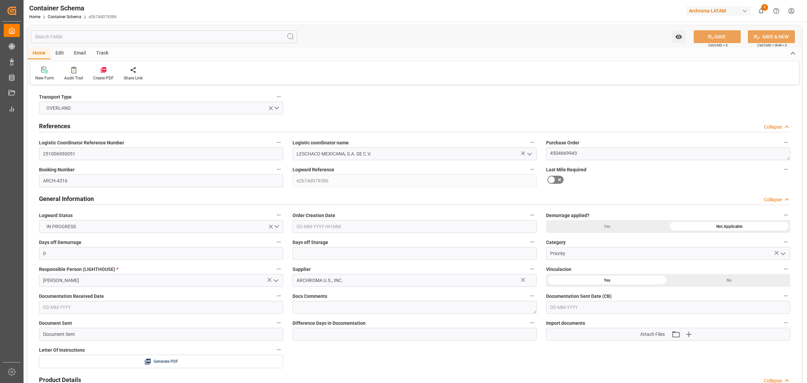
type input "24-09-2025 00:00"
type input "24-09-2025"
type input "26-09-2025"
type input "07-10-2025"
type input "07-10-2025 17:19"
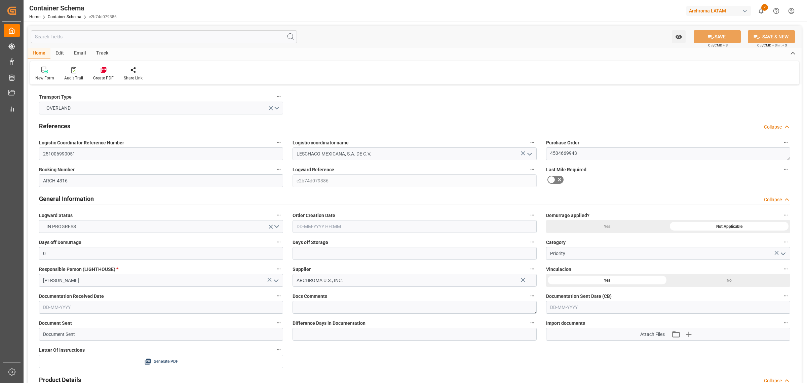
type input "07-10-2025 17:14"
type input "[DATE]"
click at [55, 47] on div "Watch Option SAVE Ctrl/CMD + S SAVE & NEW Ctrl/CMD + Shift + S" at bounding box center [415, 37] width 774 height 22
click at [58, 54] on div "Edit" at bounding box center [59, 53] width 18 height 11
click at [136, 66] on div at bounding box center [130, 69] width 23 height 7
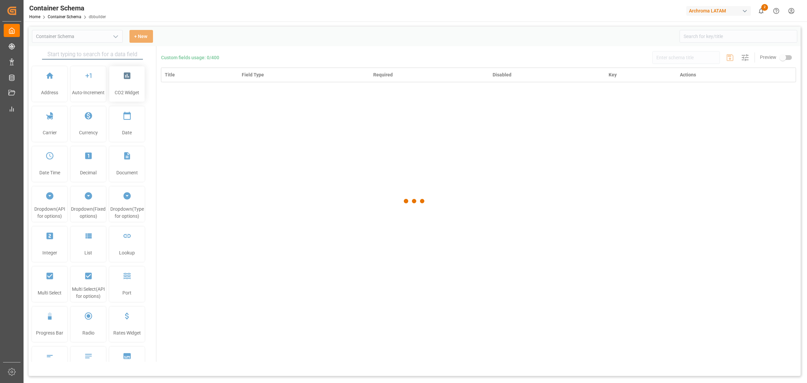
type input "Container Schema"
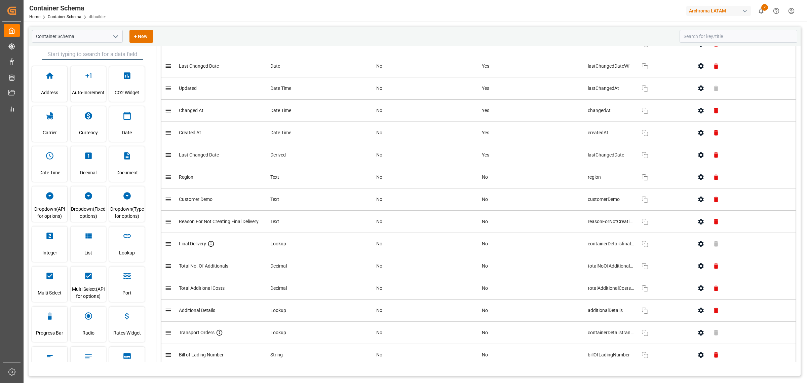
scroll to position [4173, 0]
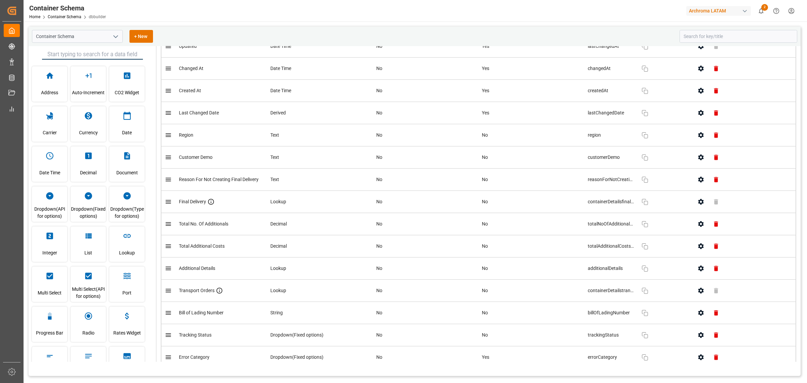
click at [217, 272] on div "Additional Details" at bounding box center [214, 268] width 99 height 7
drag, startPoint x: 217, startPoint y: 281, endPoint x: 221, endPoint y: 239, distance: 42.2
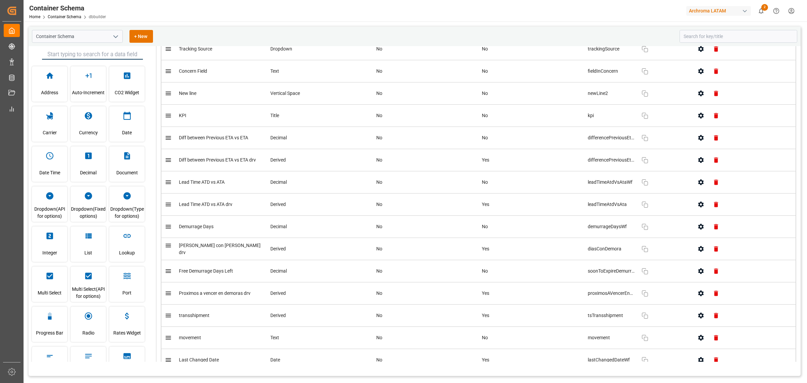
scroll to position [3836, 0]
click at [697, 120] on icon "button" at bounding box center [700, 116] width 7 height 7
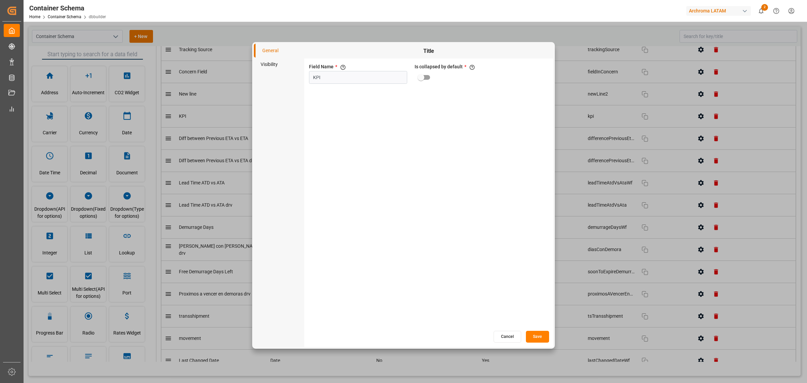
click at [427, 76] on input "primary checkbox" at bounding box center [421, 77] width 38 height 13
checkbox input "true"
click at [542, 340] on button "Save" at bounding box center [537, 336] width 23 height 12
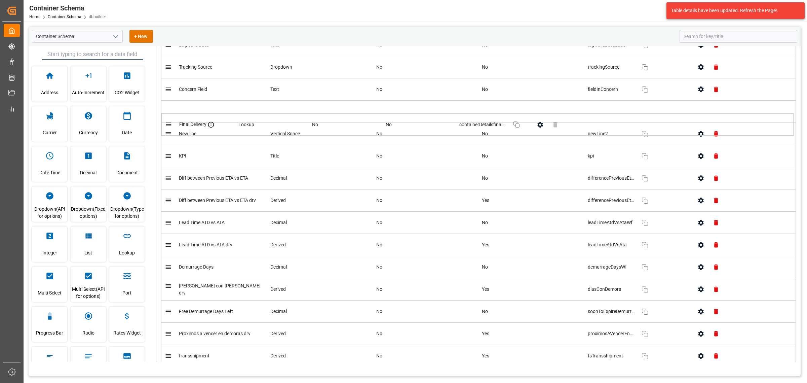
scroll to position [3818, 0]
drag, startPoint x: 171, startPoint y: 344, endPoint x: 171, endPoint y: 127, distance: 216.5
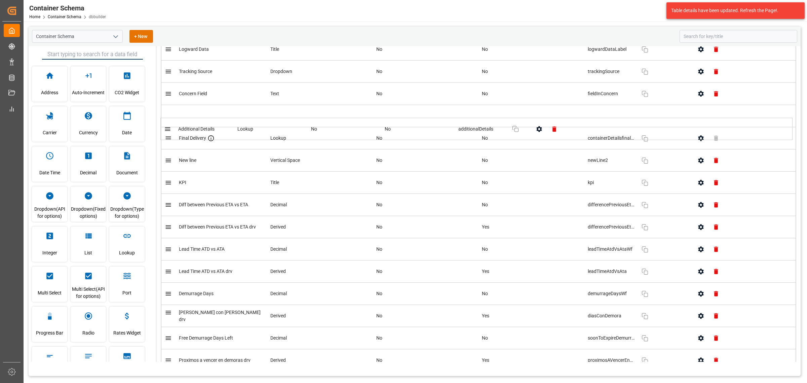
scroll to position [3813, 0]
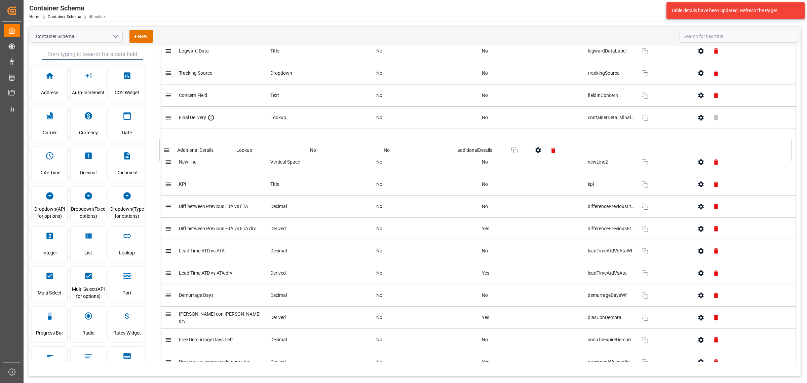
drag, startPoint x: 169, startPoint y: 242, endPoint x: 167, endPoint y: 152, distance: 90.4
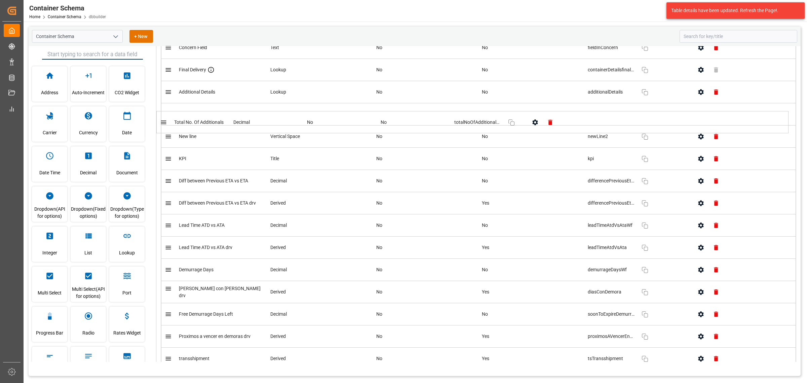
scroll to position [3858, 0]
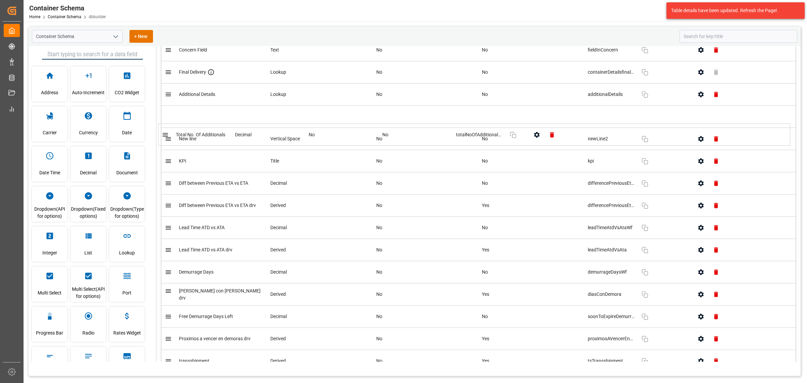
drag, startPoint x: 168, startPoint y: 287, endPoint x: 165, endPoint y: 135, distance: 152.3
drag, startPoint x: 170, startPoint y: 303, endPoint x: 163, endPoint y: 130, distance: 172.9
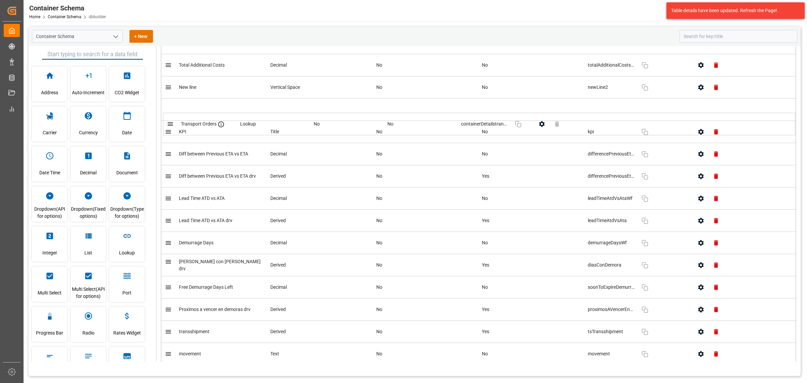
scroll to position [3930, 0]
drag, startPoint x: 170, startPoint y: 223, endPoint x: 172, endPoint y: 129, distance: 93.5
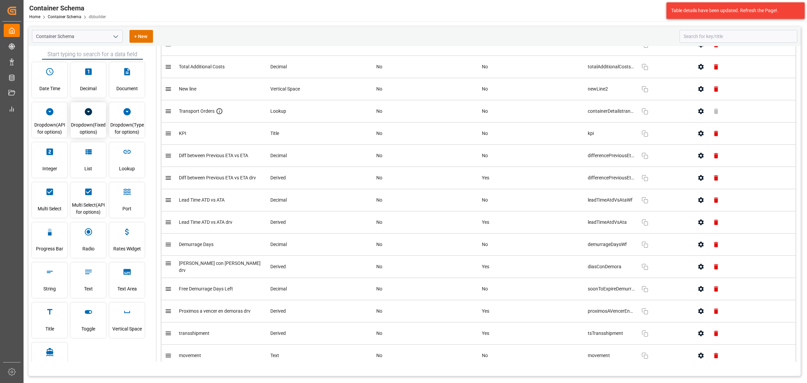
scroll to position [106, 0]
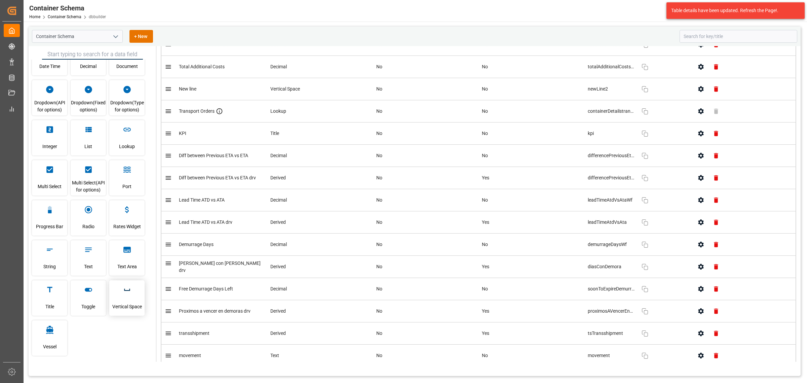
click at [121, 296] on div "Vertical Space" at bounding box center [126, 297] width 35 height 35
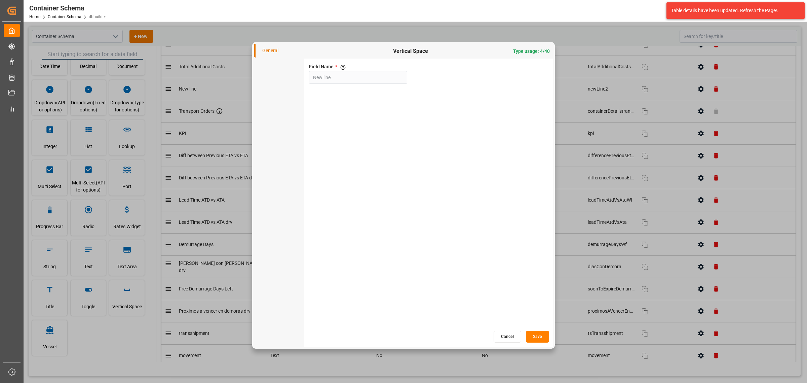
click at [536, 333] on button "Save" at bounding box center [537, 336] width 23 height 12
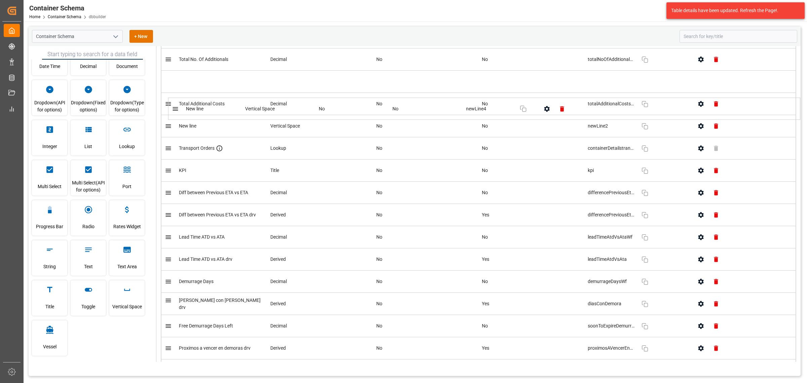
scroll to position [3910, 0]
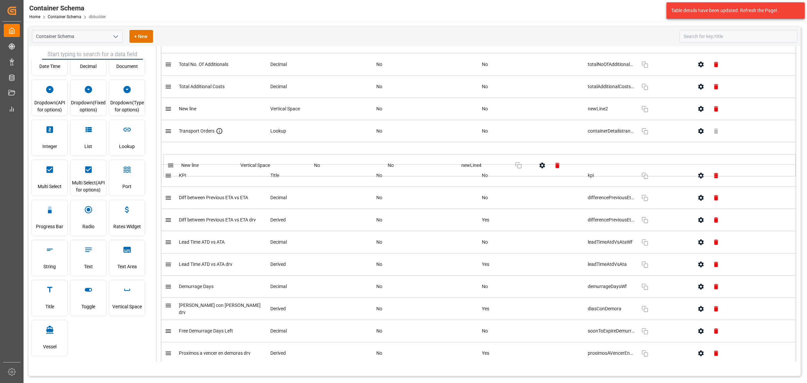
drag, startPoint x: 212, startPoint y: 324, endPoint x: 214, endPoint y: 163, distance: 160.4
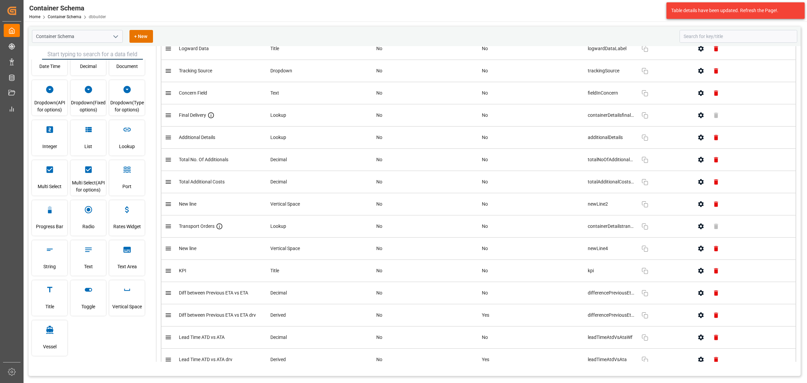
scroll to position [3826, 0]
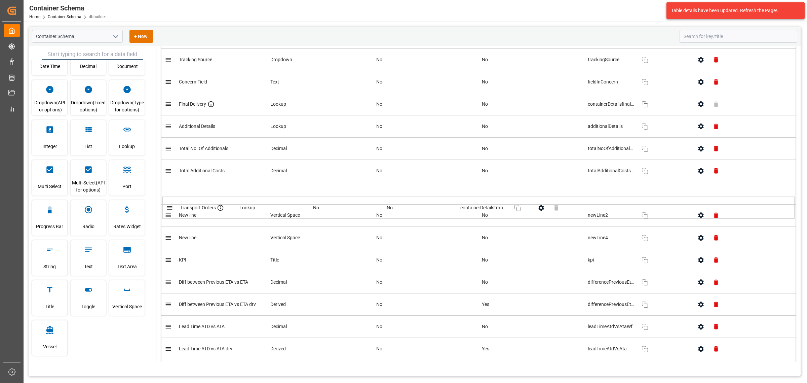
drag, startPoint x: 169, startPoint y: 232, endPoint x: 170, endPoint y: 209, distance: 22.9
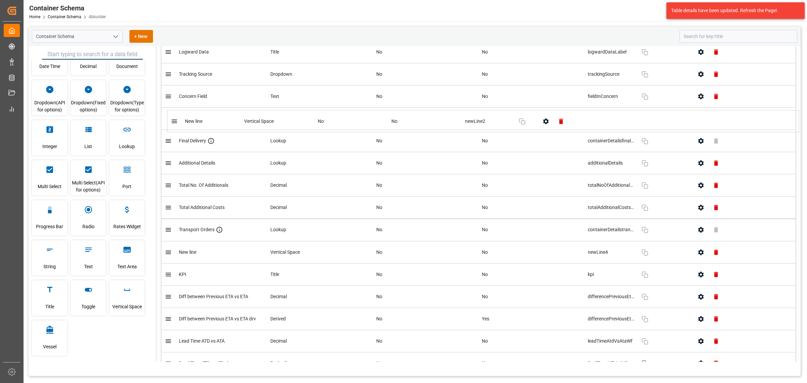
scroll to position [3811, 0]
drag, startPoint x: 169, startPoint y: 231, endPoint x: 171, endPoint y: 133, distance: 98.5
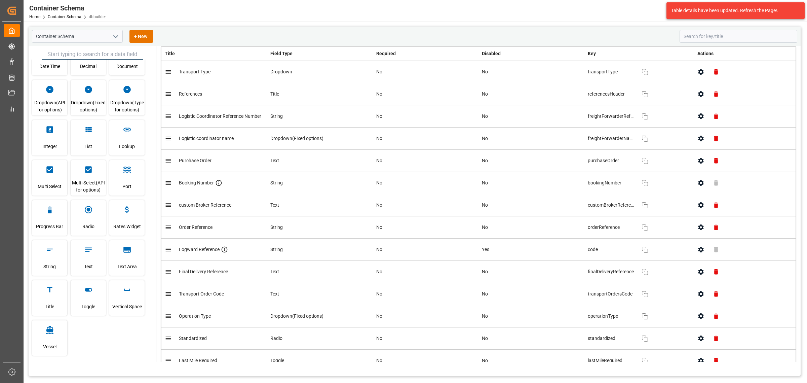
scroll to position [0, 0]
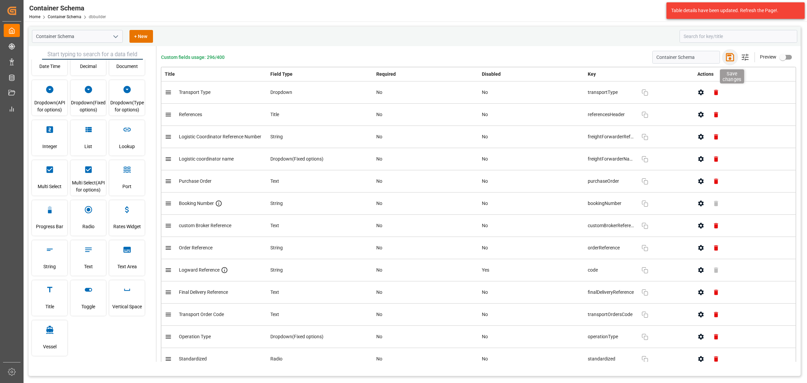
click at [729, 57] on icon "button" at bounding box center [729, 57] width 11 height 11
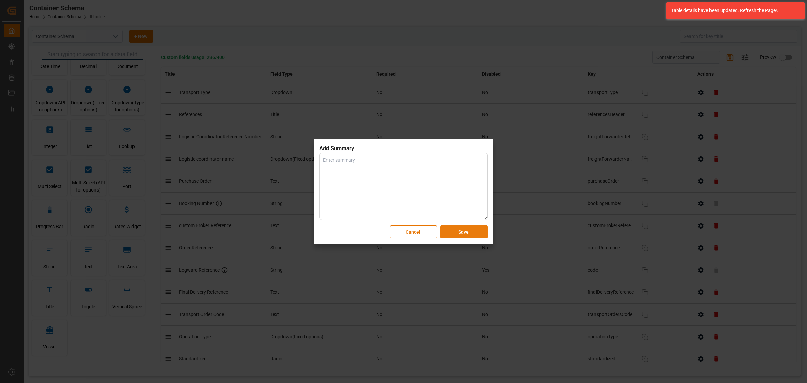
click at [463, 236] on button "Save" at bounding box center [463, 231] width 47 height 13
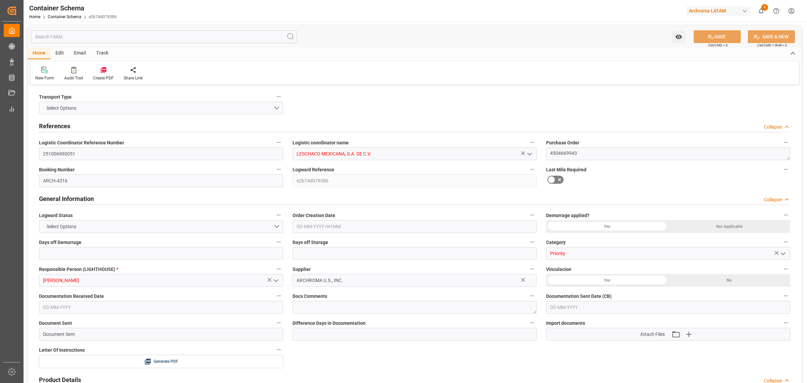
type input "0"
type input "1"
type input "20190"
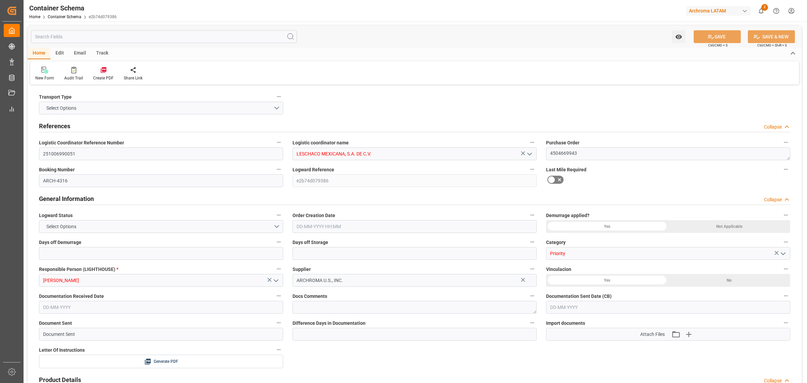
type input "USLRD"
type input "MXNLD"
type input "[DATE] 00:00"
type input "[DATE]"
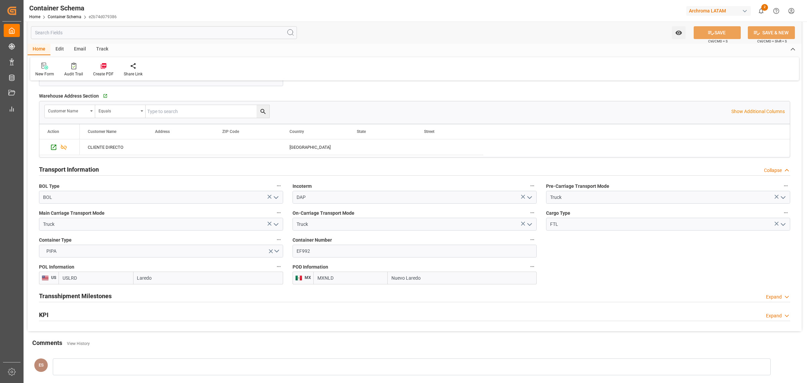
scroll to position [504, 0]
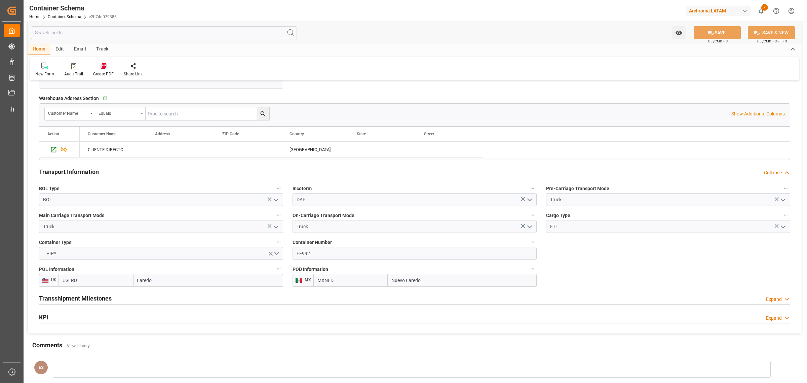
click at [78, 300] on h2 "Transshipment Milestones" at bounding box center [75, 297] width 73 height 9
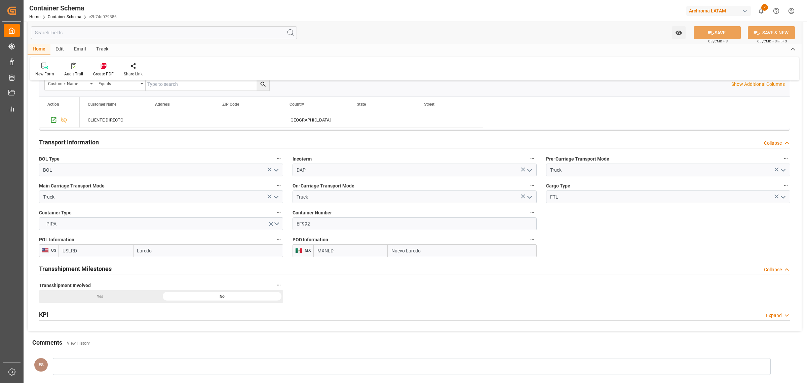
scroll to position [546, 0]
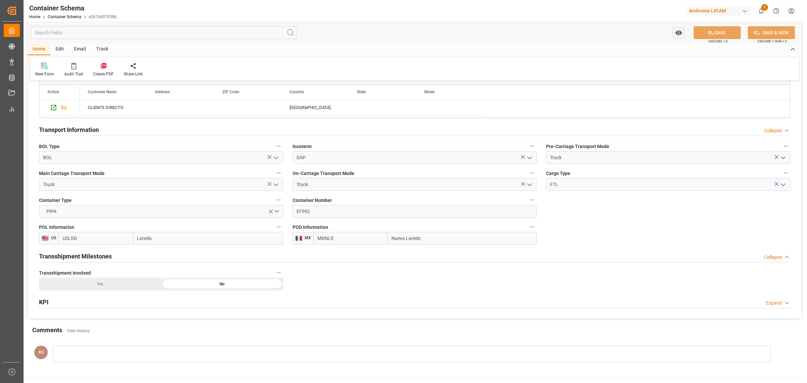
click at [113, 260] on div "Transshipment Milestones Collapse" at bounding box center [414, 255] width 751 height 13
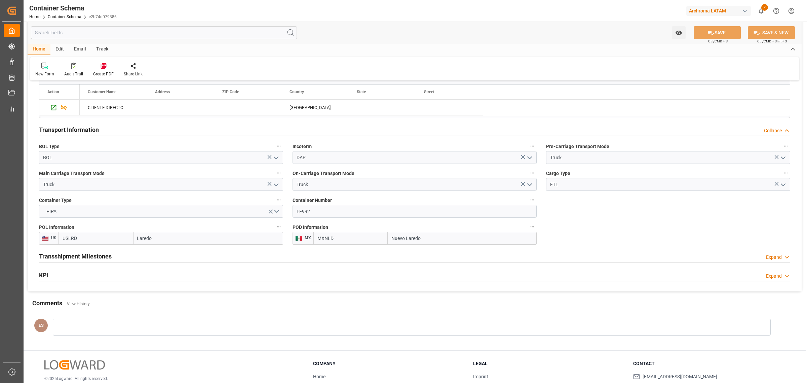
click at [102, 272] on div "KPI Expand" at bounding box center [414, 274] width 751 height 13
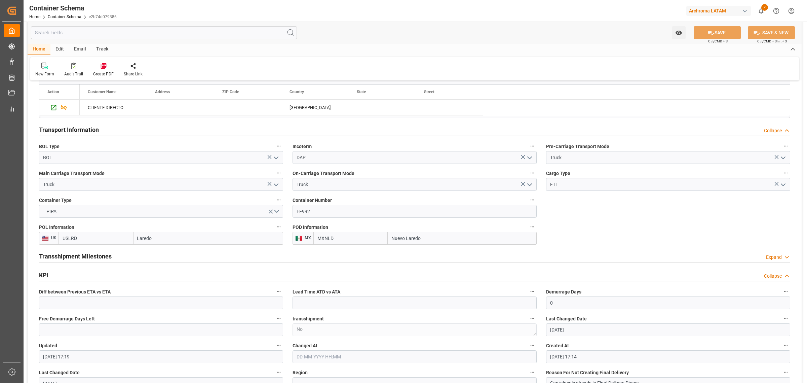
click at [102, 272] on div "KPI Collapse" at bounding box center [414, 274] width 751 height 13
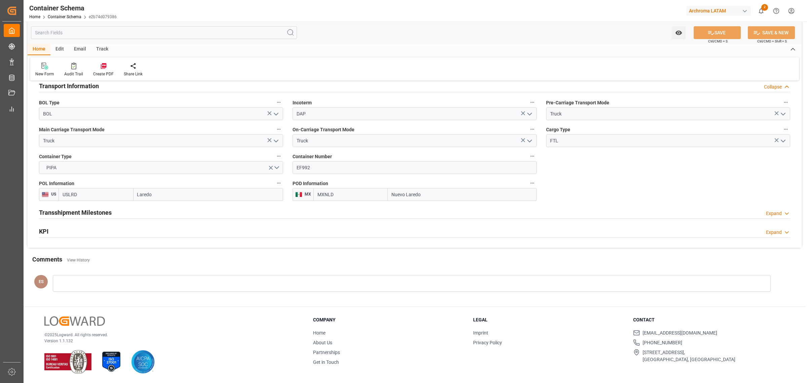
scroll to position [591, 0]
click at [144, 231] on div "KPI Expand" at bounding box center [414, 230] width 751 height 13
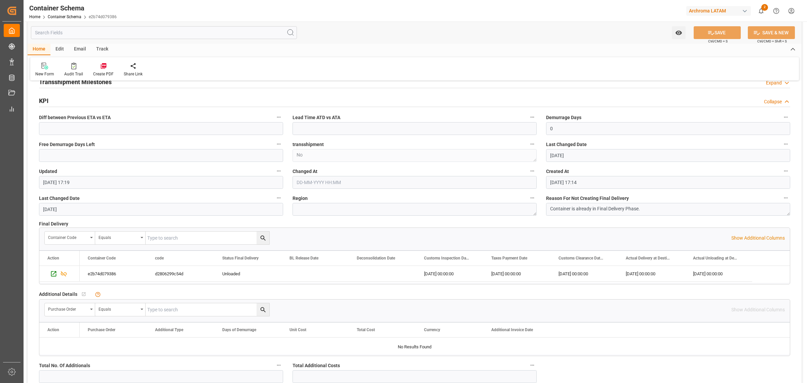
scroll to position [717, 0]
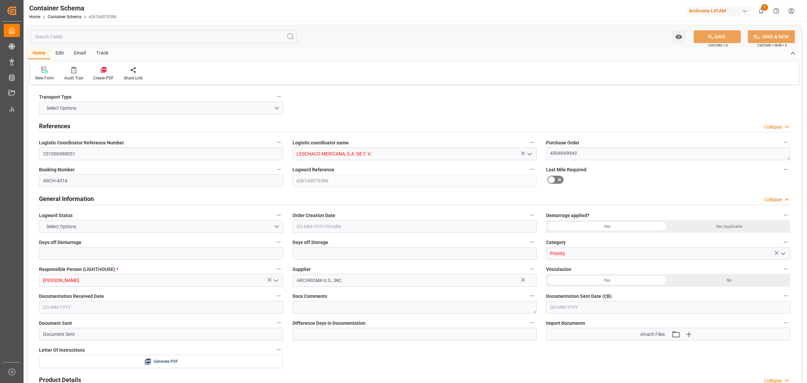
type input "0"
type input "1"
type input "20190"
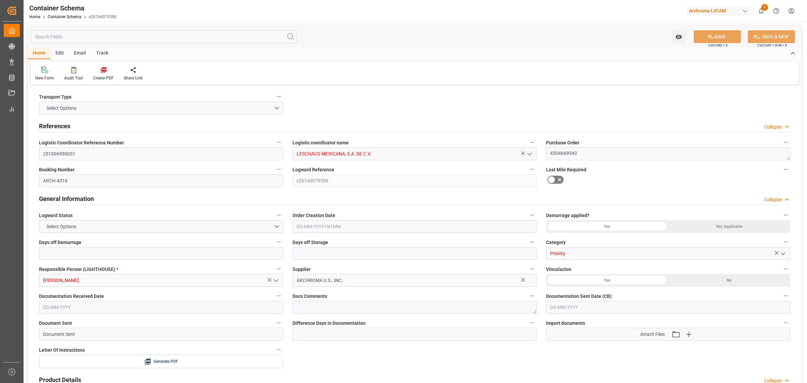
type input "USLRD"
type input "MXNLD"
type input "[DATE] 00:00"
type input "[DATE]"
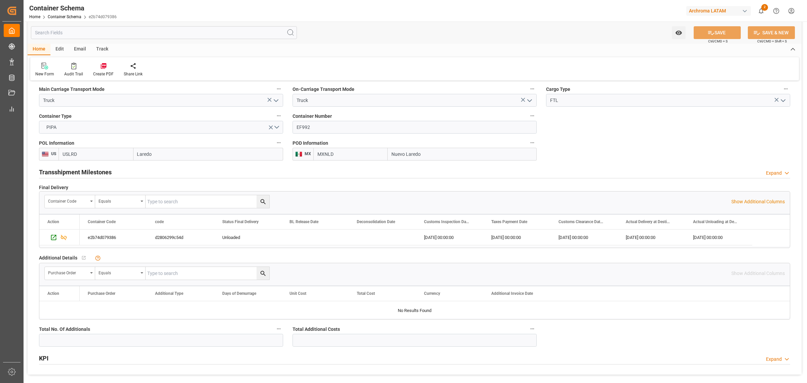
scroll to position [672, 0]
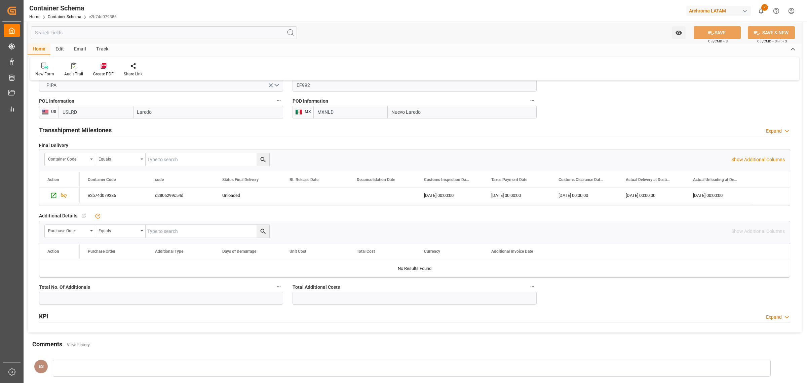
click at [408, 132] on div "Transshipment Milestones Expand" at bounding box center [414, 129] width 751 height 13
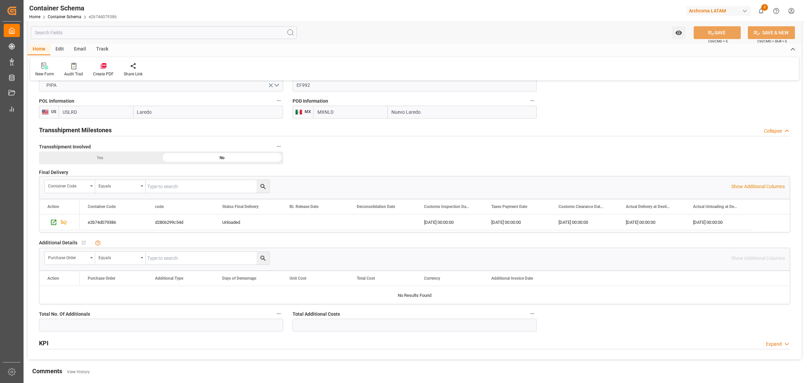
click at [98, 163] on div "Yes" at bounding box center [100, 157] width 122 height 13
click at [192, 133] on div "Transshipment Milestones Collapse" at bounding box center [414, 129] width 751 height 13
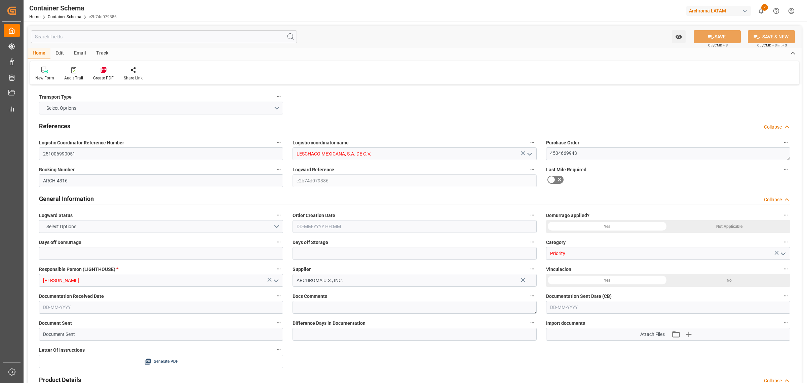
type input "0"
type input "1"
type input "20190"
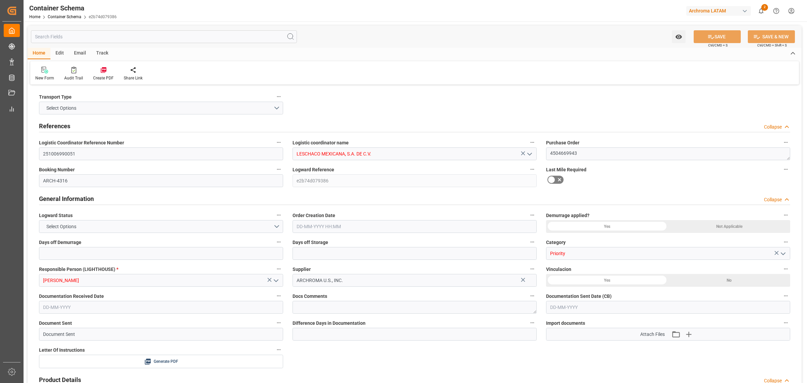
type input "USLRD"
type input "MXNLD"
type input "[DATE] 00:00"
type input "[DATE]"
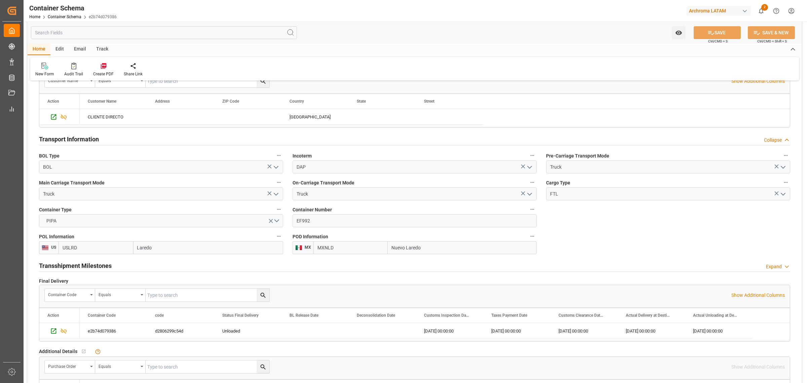
scroll to position [588, 0]
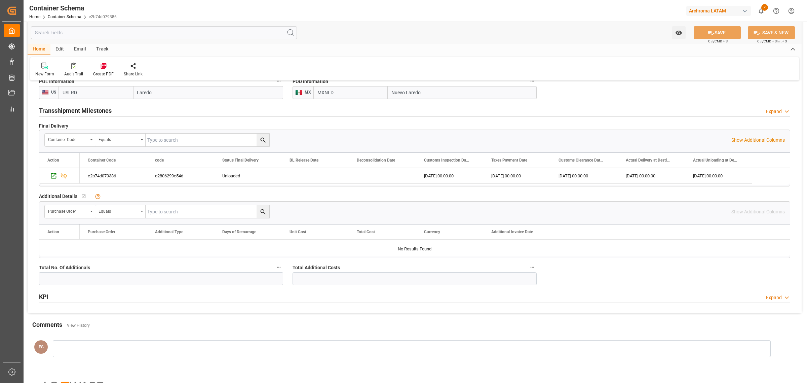
scroll to position [714, 0]
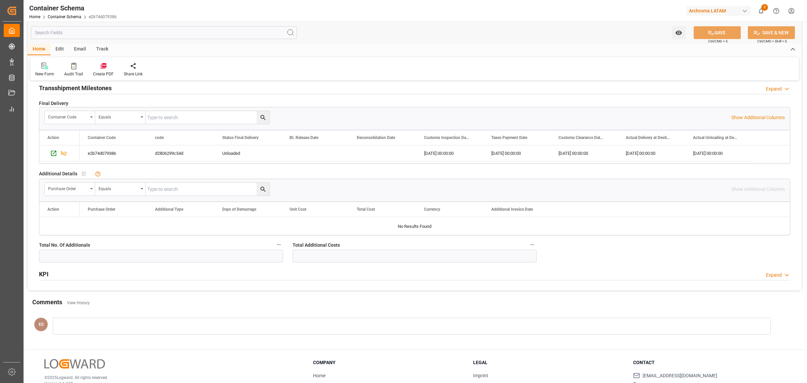
click at [508, 89] on div "Transshipment Milestones Expand" at bounding box center [414, 87] width 751 height 13
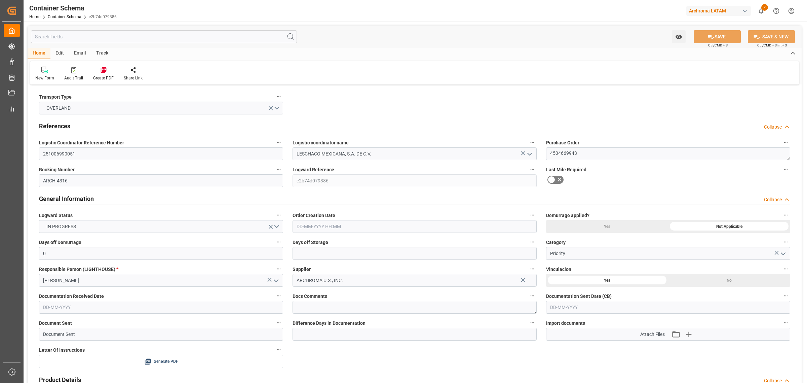
type input "0"
type input "1"
type input "20190"
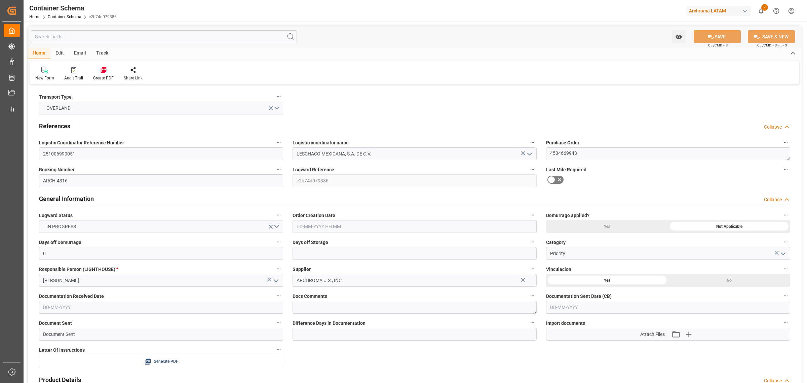
type input "USLRD"
type input "MXNLD"
type input "[DATE] 00:00"
type input "[DATE]"
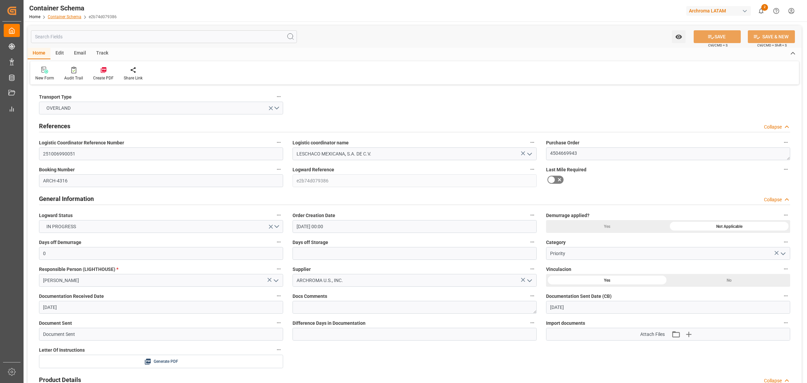
click at [54, 14] on link "Container Schema" at bounding box center [65, 16] width 34 height 5
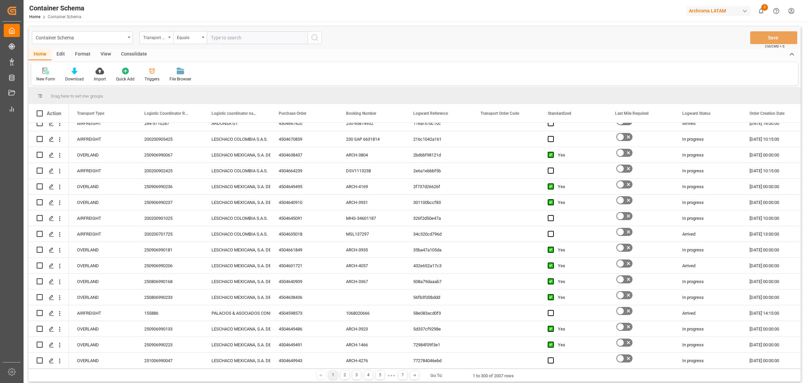
scroll to position [2269, 0]
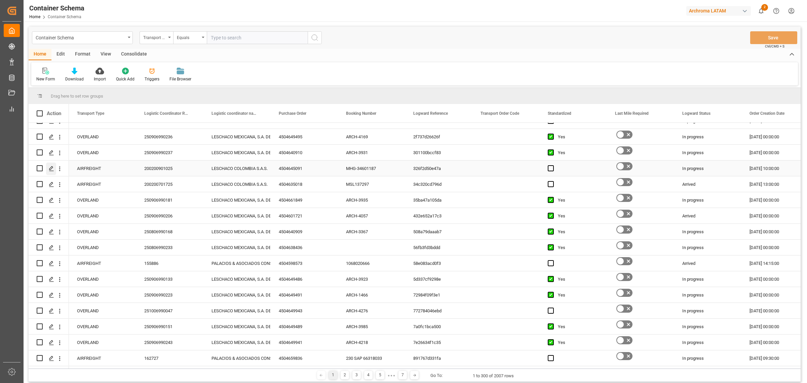
click at [51, 165] on div "Press SPACE to select this row." at bounding box center [51, 168] width 10 height 12
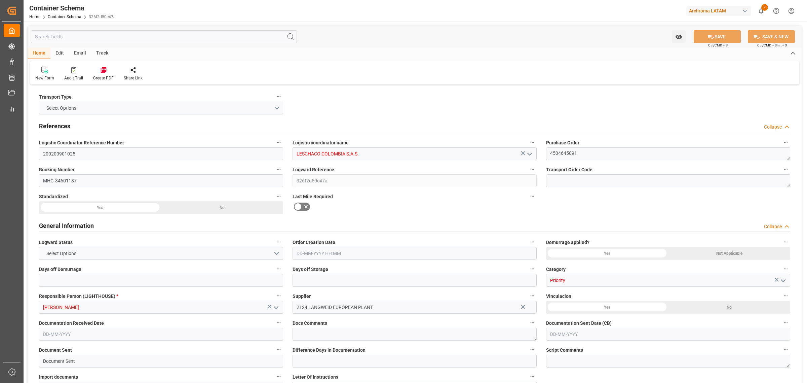
type input "0"
type input "3"
type input "1"
type input "17"
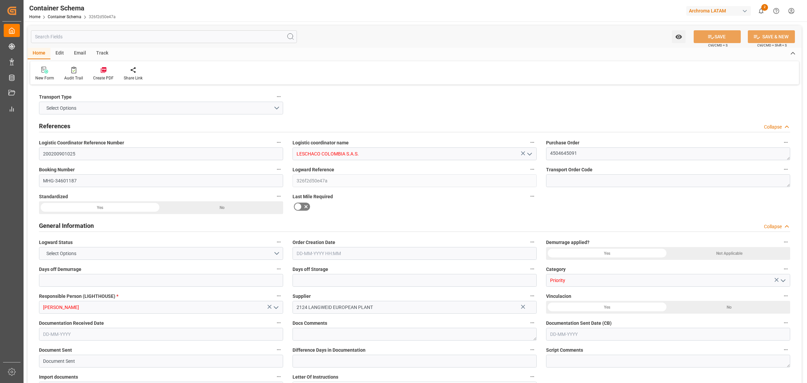
type input "25.7"
type input "UYCLZ"
type input "COBOG"
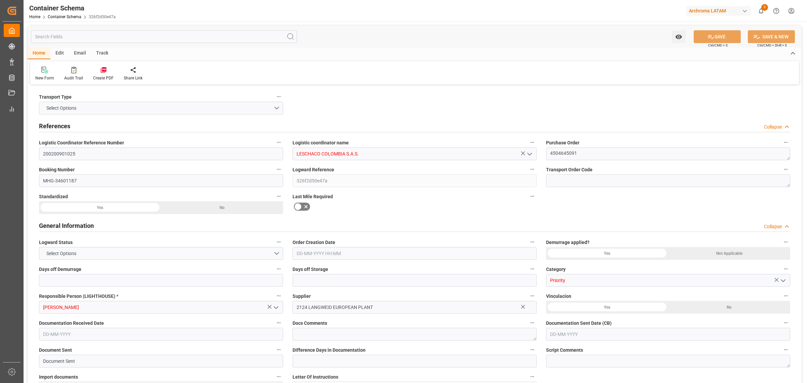
type input "COBOG"
type input "[DATE] 10:00"
type input "[DATE]"
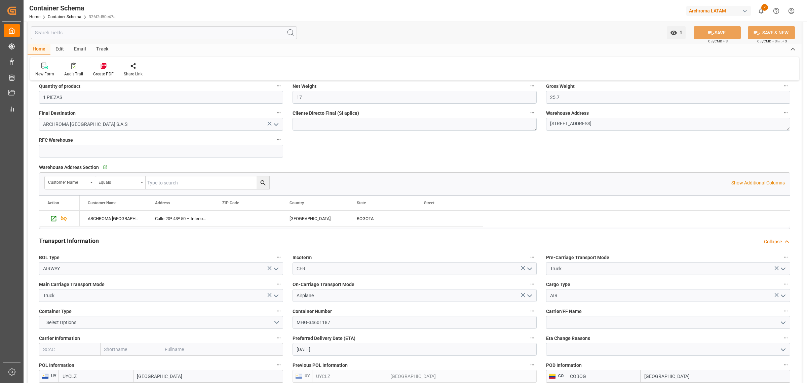
scroll to position [504, 0]
